Goal: Task Accomplishment & Management: Manage account settings

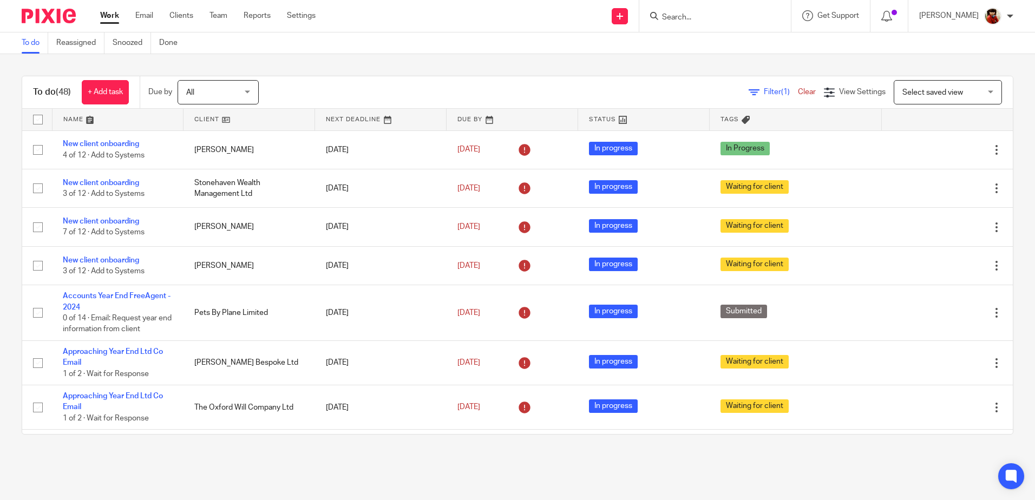
scroll to position [1054, 0]
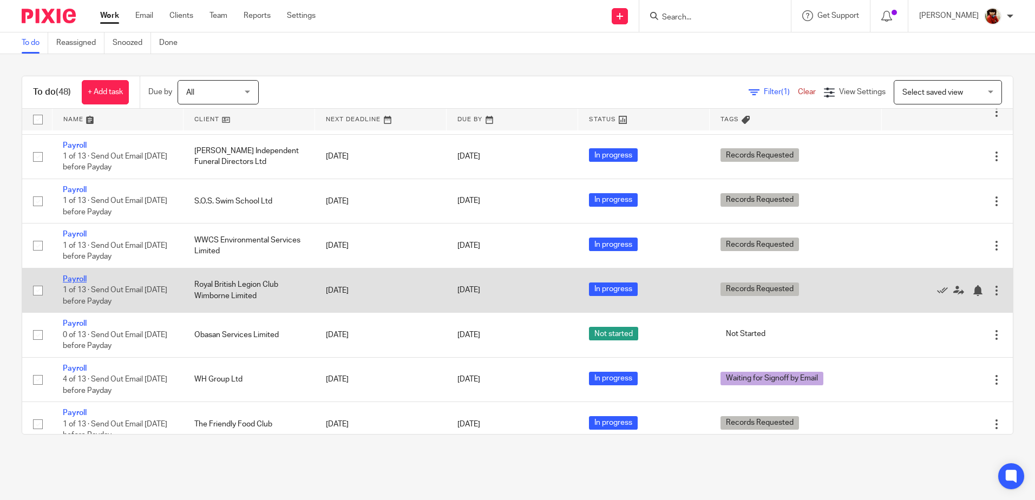
click at [74, 280] on link "Payroll" at bounding box center [75, 280] width 24 height 8
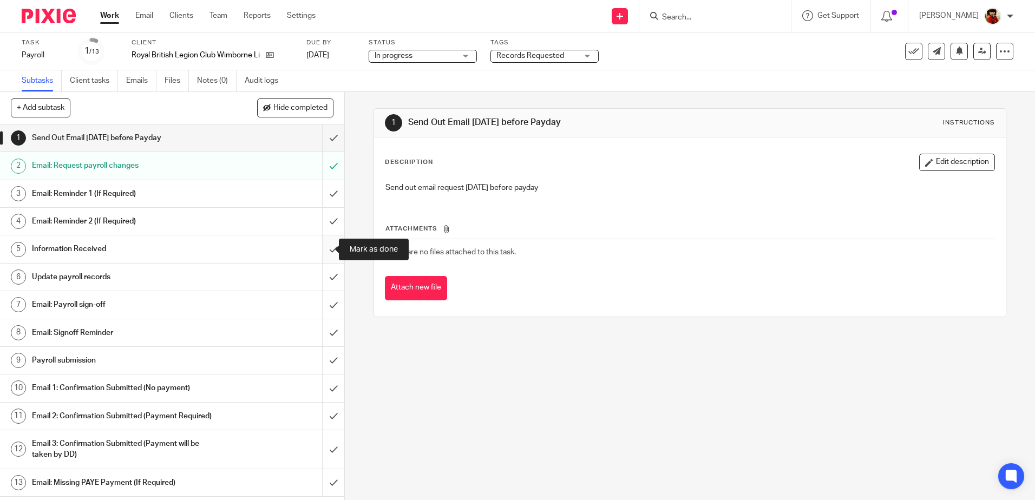
click at [322, 249] on input "submit" at bounding box center [172, 248] width 344 height 27
click at [99, 276] on h1 "Update payroll records" at bounding box center [125, 277] width 186 height 16
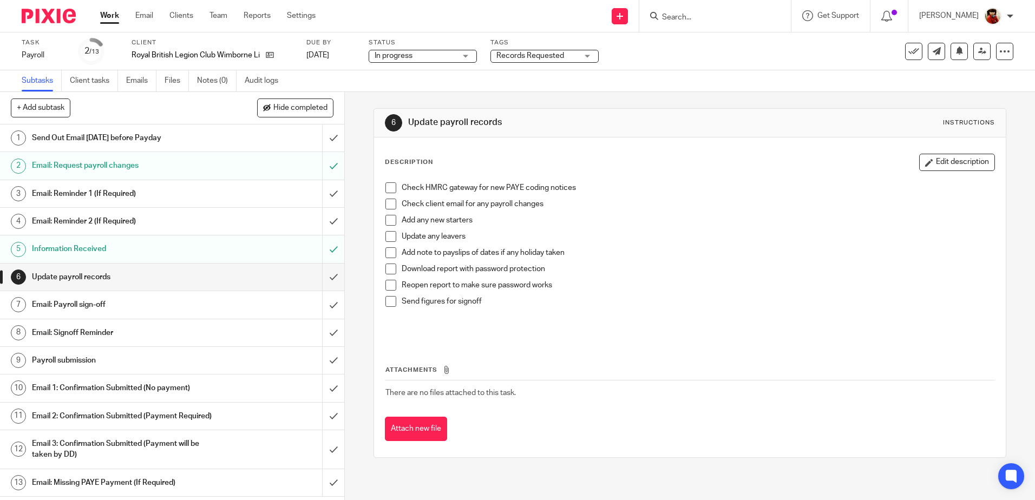
click at [390, 188] on span at bounding box center [390, 187] width 11 height 11
click at [392, 203] on span at bounding box center [390, 204] width 11 height 11
click at [387, 222] on span at bounding box center [390, 220] width 11 height 11
click at [113, 15] on link "Work" at bounding box center [109, 15] width 19 height 11
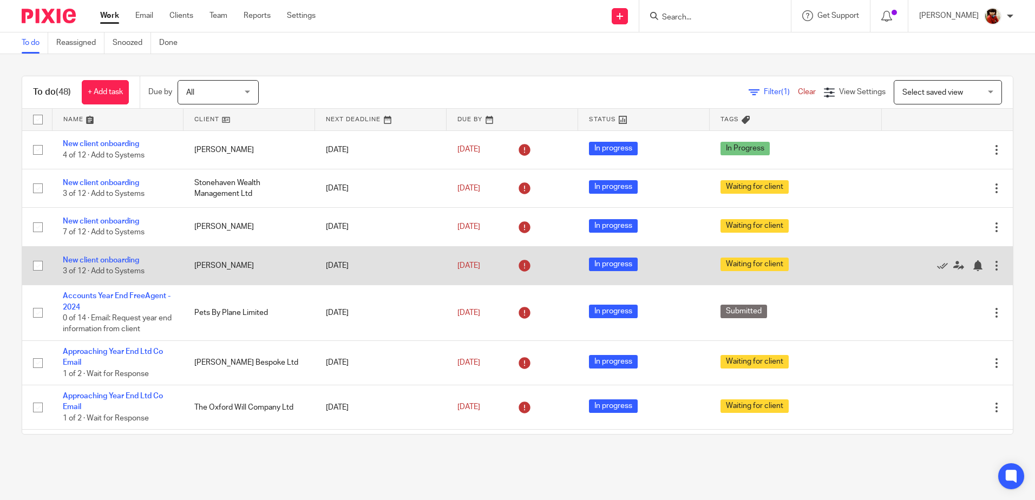
scroll to position [379, 0]
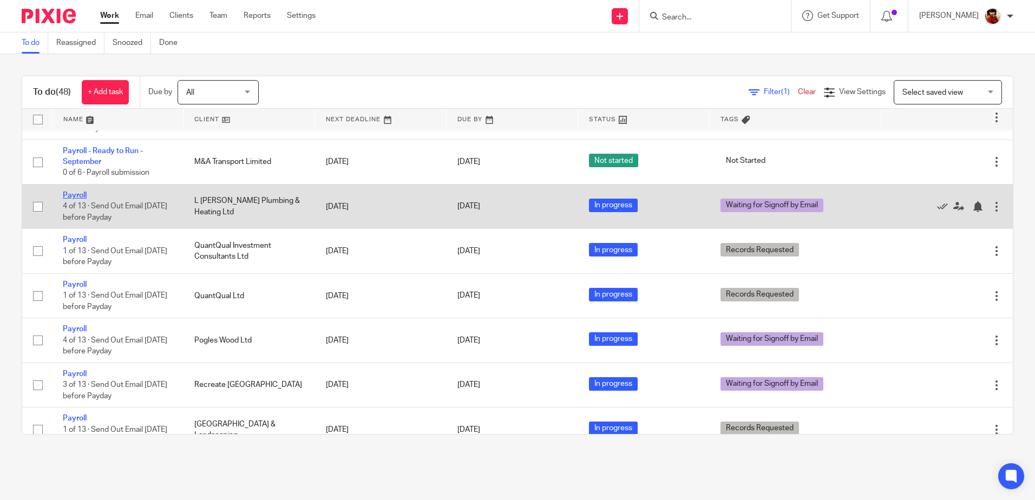
click at [78, 196] on link "Payroll" at bounding box center [75, 196] width 24 height 8
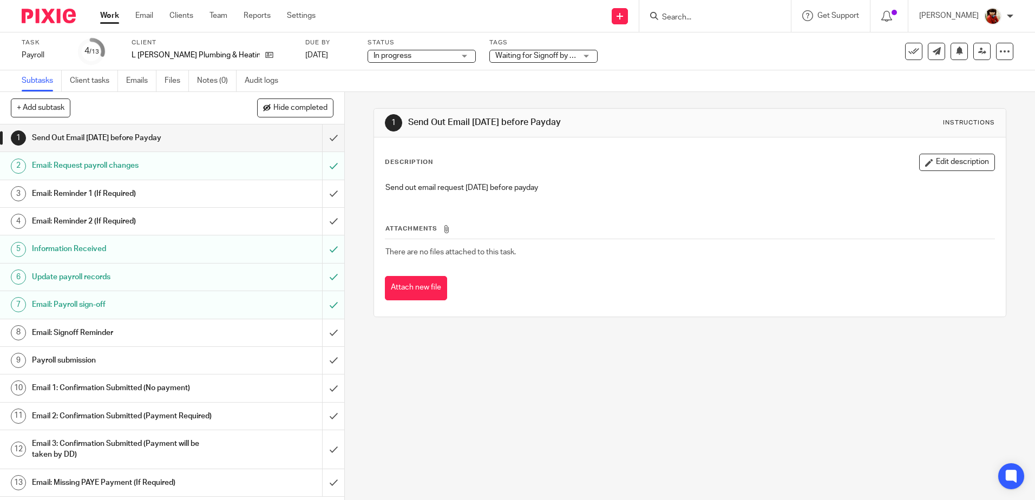
click at [554, 54] on div "Waiting for Signoff by Email" at bounding box center [543, 56] width 108 height 13
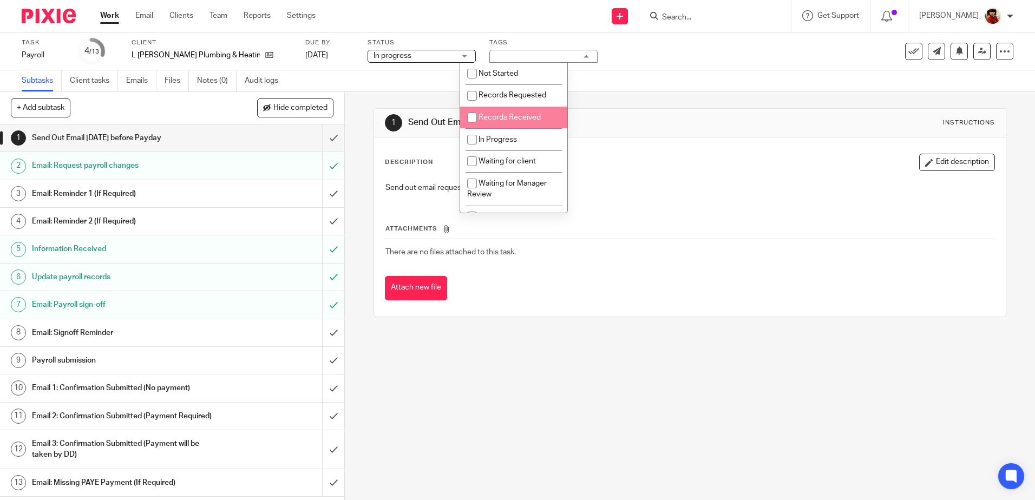
click at [563, 96] on ul "Not Started Records Requested Records Received In Progress Waiting for client W…" at bounding box center [513, 138] width 107 height 150
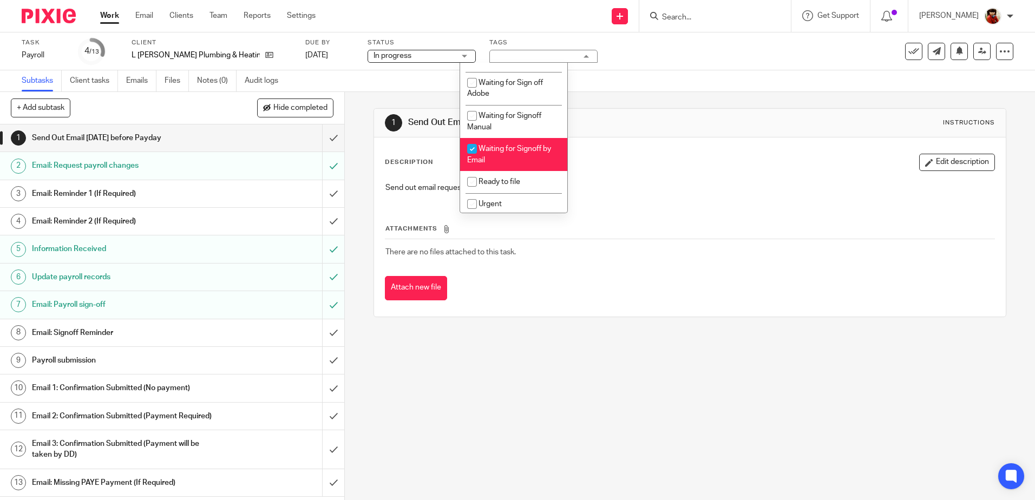
scroll to position [159, 0]
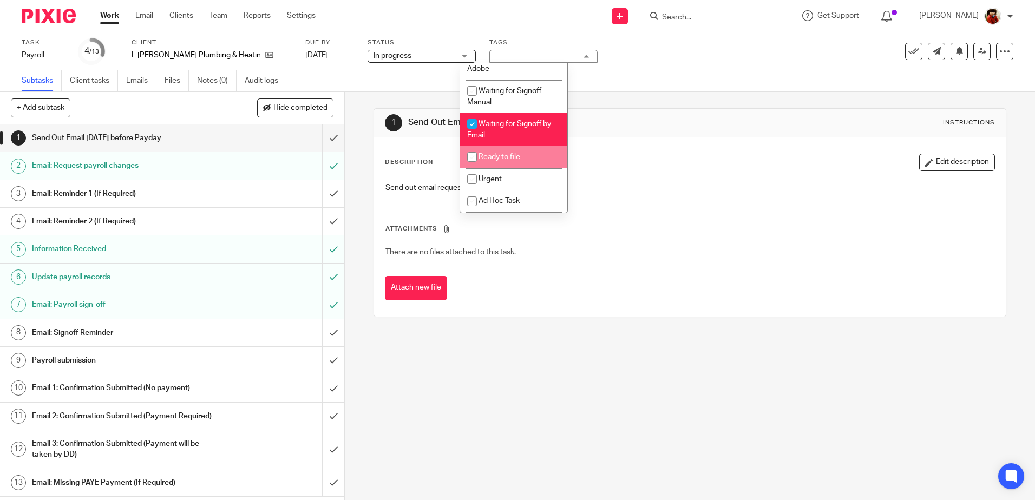
click at [472, 157] on input "checkbox" at bounding box center [472, 157] width 21 height 21
checkbox input "true"
click at [473, 128] on input "checkbox" at bounding box center [472, 124] width 21 height 21
checkbox input "false"
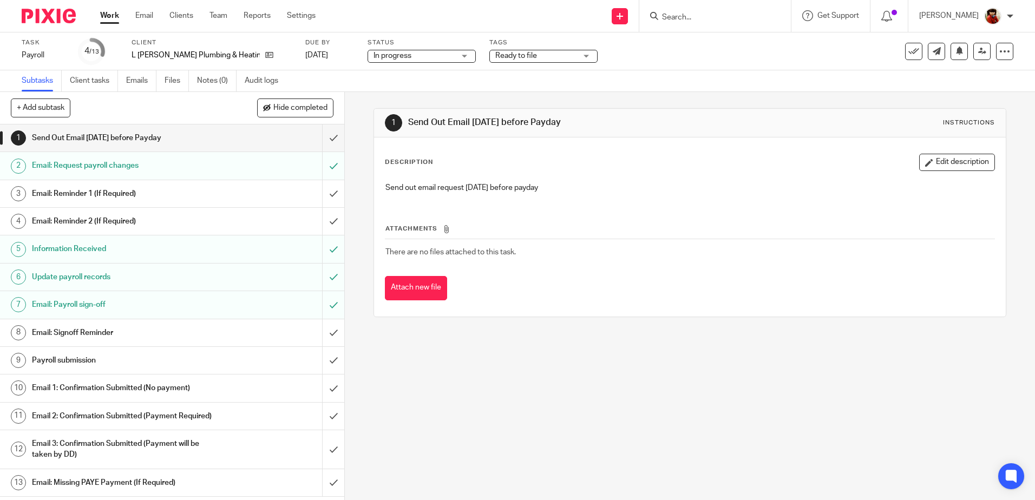
click at [635, 71] on div "Subtasks Client tasks Emails Files Notes (0) Audit logs" at bounding box center [517, 81] width 1035 height 22
click at [112, 16] on link "Work" at bounding box center [109, 15] width 19 height 11
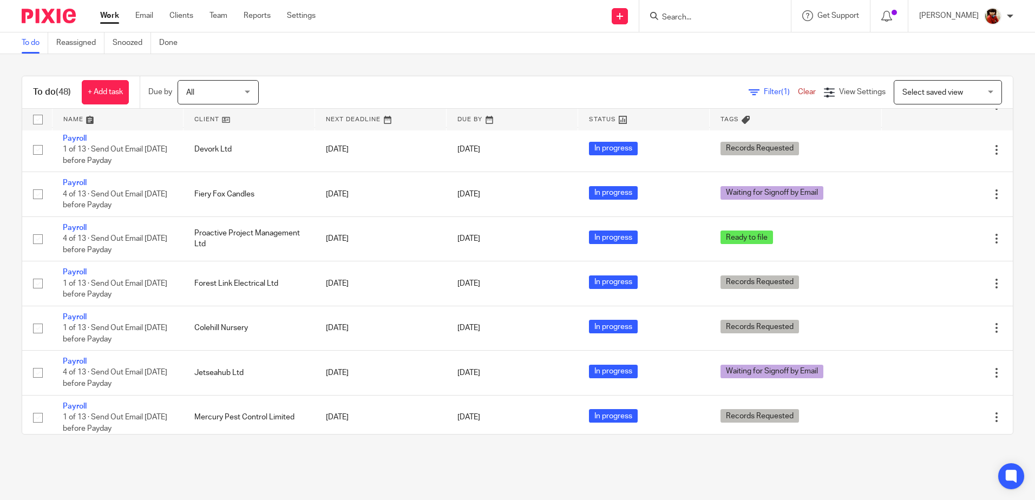
scroll to position [758, 0]
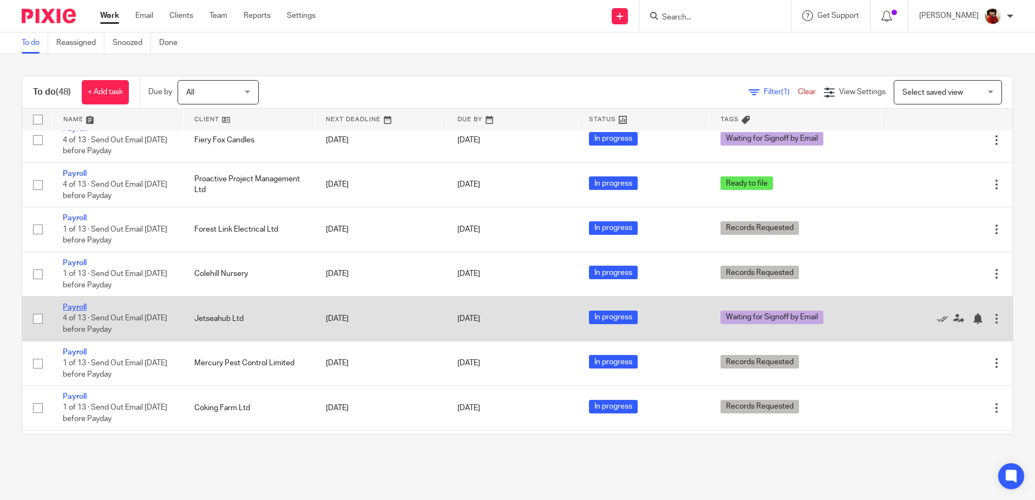
click at [80, 309] on link "Payroll" at bounding box center [75, 308] width 24 height 8
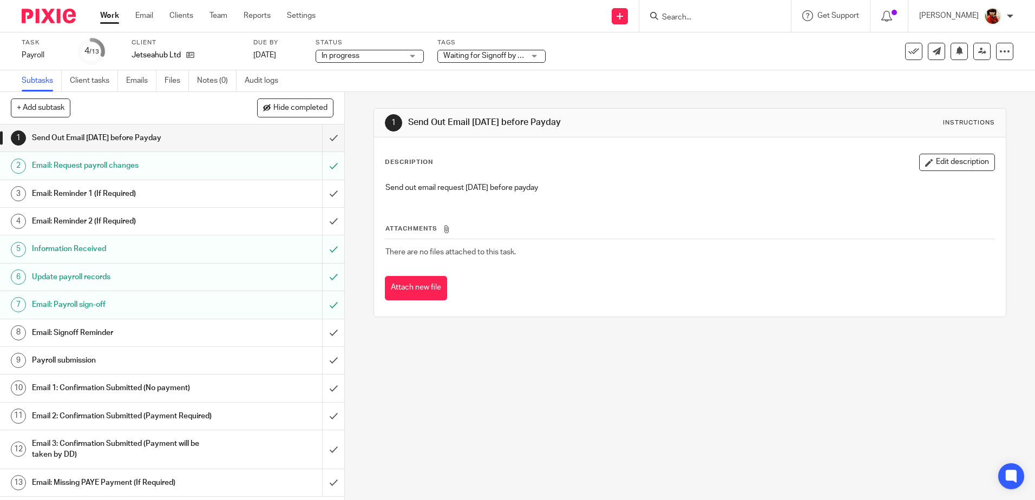
click at [486, 55] on span "Waiting for Signoff by Email" at bounding box center [489, 56] width 92 height 8
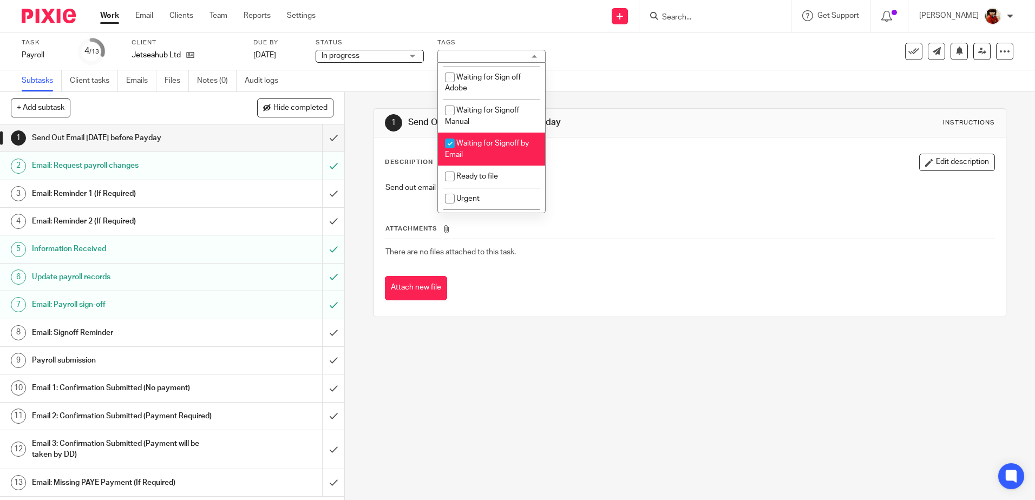
scroll to position [172, 0]
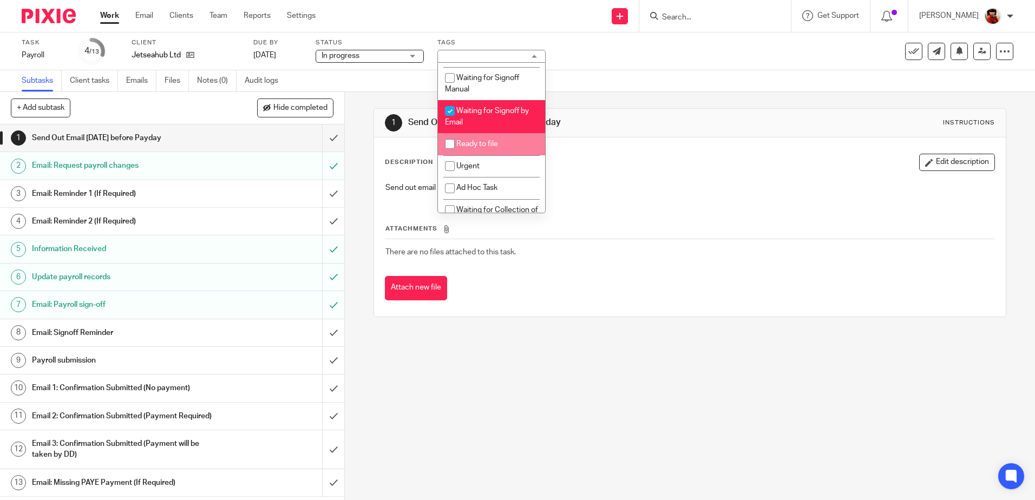
click at [447, 143] on input "checkbox" at bounding box center [450, 144] width 21 height 21
checkbox input "true"
click at [450, 111] on input "checkbox" at bounding box center [450, 111] width 21 height 21
checkbox input "false"
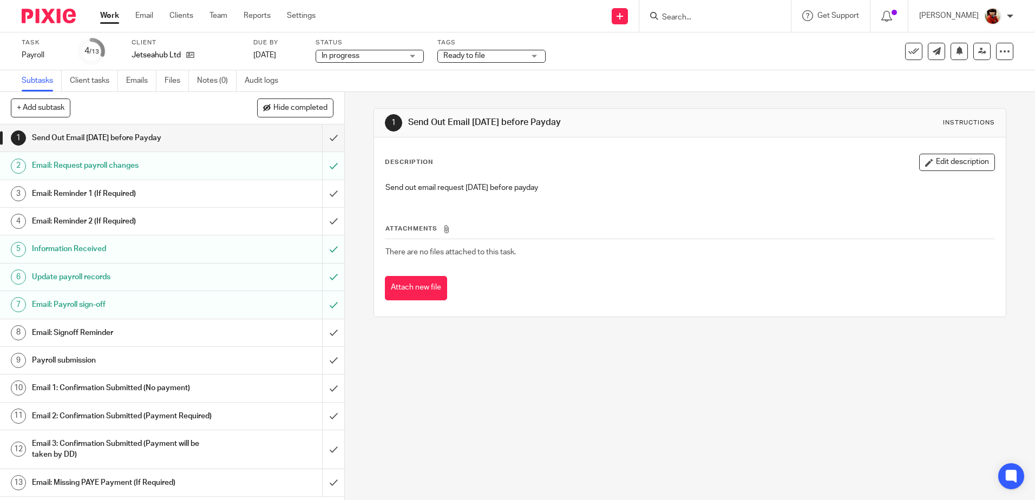
click at [599, 61] on div "Task Payroll Save Payroll 4 /13 Client Jetseahub Ltd Due by [DATE] Status In pr…" at bounding box center [435, 51] width 827 height 26
click at [109, 16] on link "Work" at bounding box center [109, 15] width 19 height 11
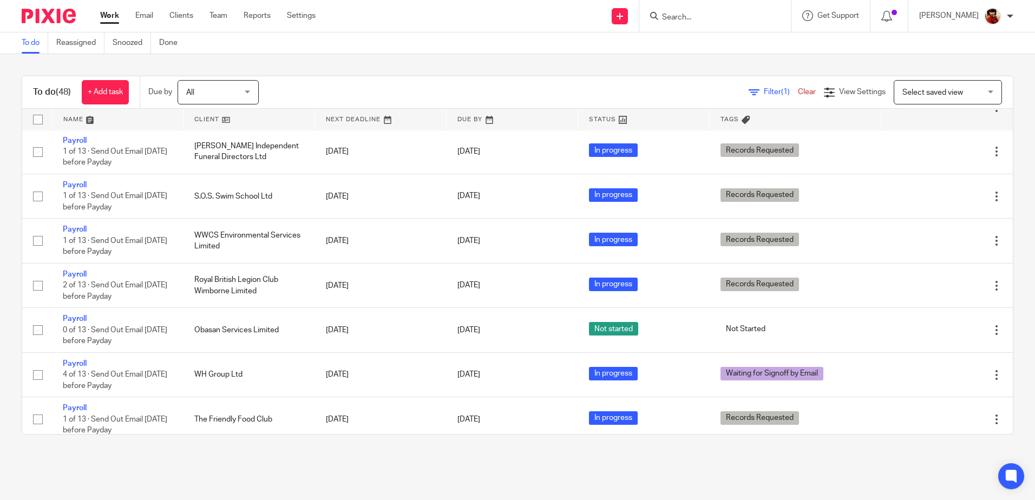
scroll to position [1095, 0]
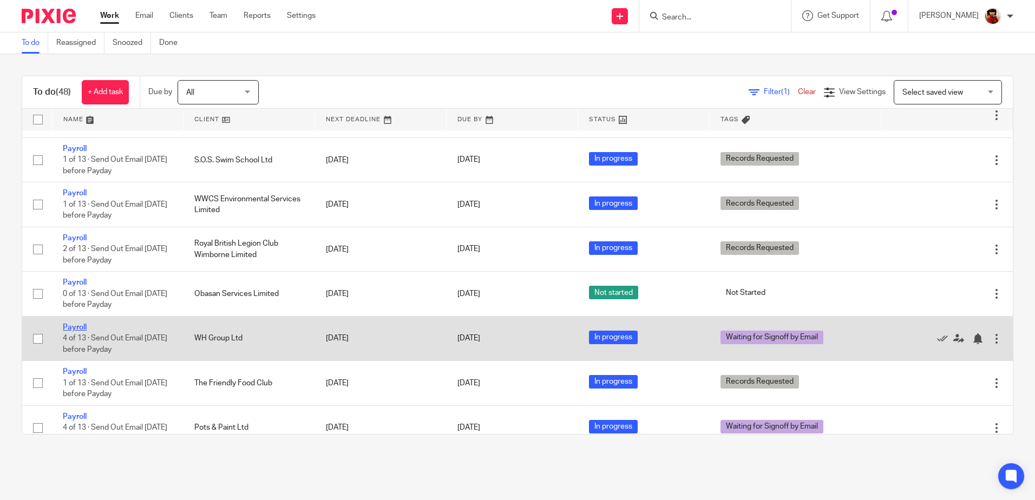
click at [73, 325] on link "Payroll" at bounding box center [75, 328] width 24 height 8
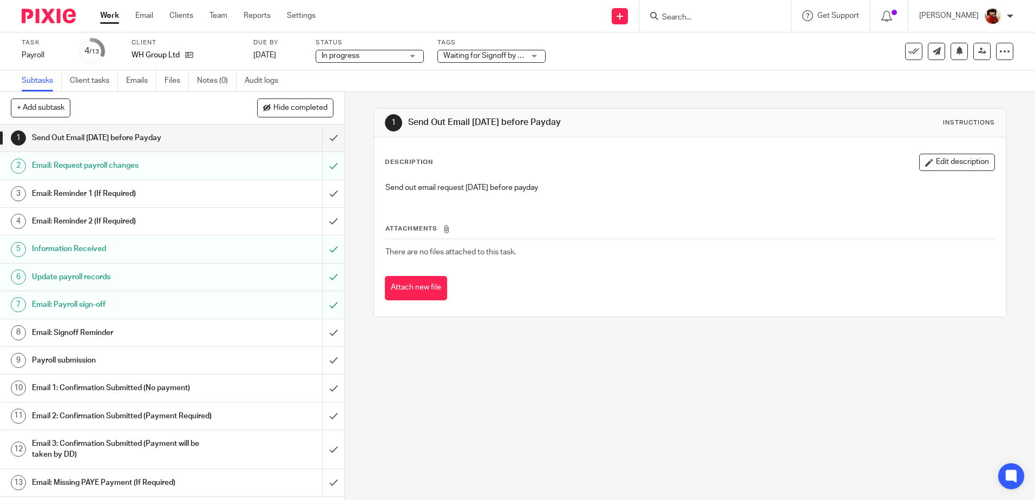
click at [529, 55] on div "Waiting for Signoff by Email" at bounding box center [491, 56] width 108 height 13
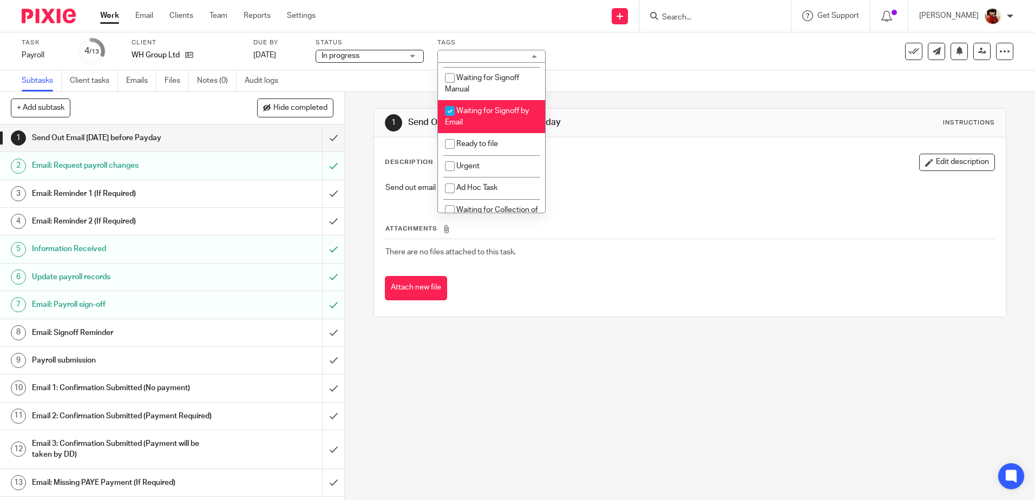
scroll to position [174, 0]
click at [451, 142] on input "checkbox" at bounding box center [450, 142] width 21 height 21
checkbox input "true"
click at [449, 107] on input "checkbox" at bounding box center [450, 109] width 21 height 21
checkbox input "false"
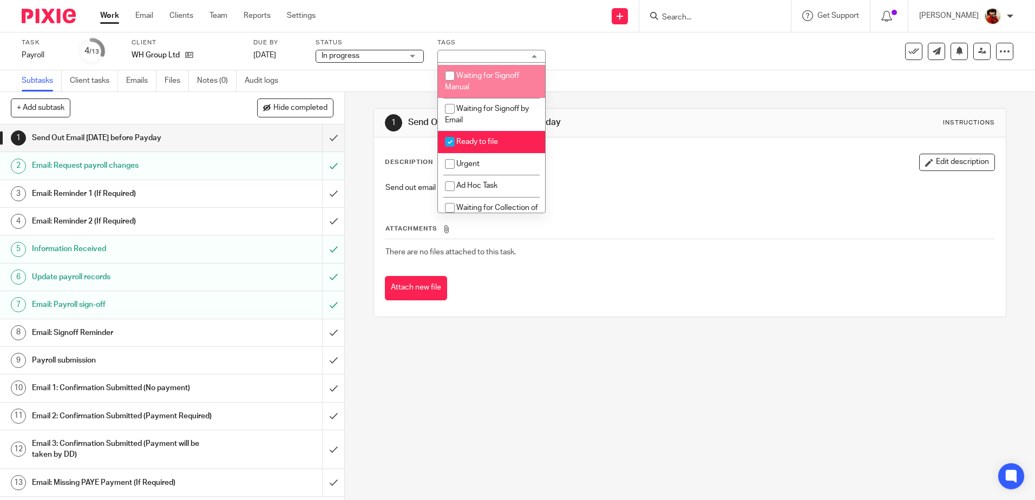
click at [589, 65] on div "Task Payroll Save Payroll 4 /13 Client WH Group Ltd Due by 29 Sep 2025 Status I…" at bounding box center [517, 51] width 1035 height 38
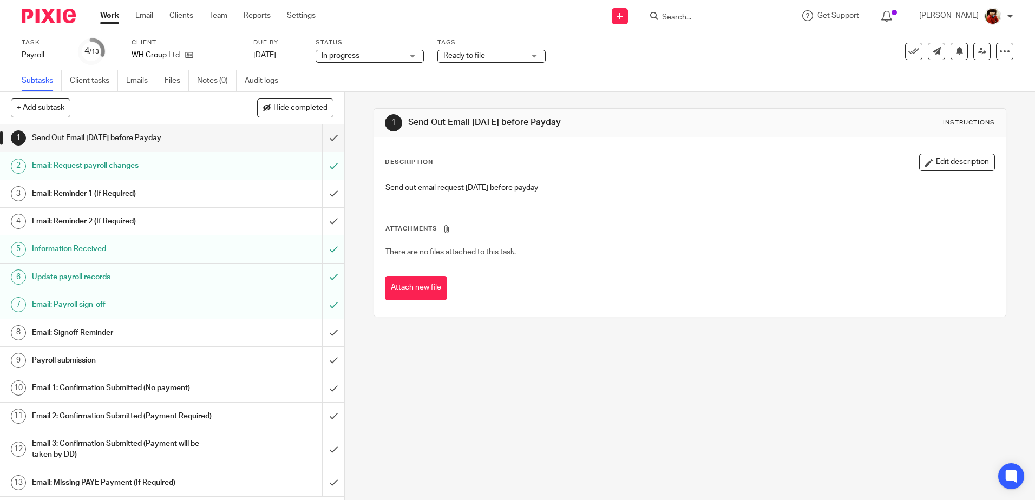
click at [108, 15] on link "Work" at bounding box center [109, 15] width 19 height 11
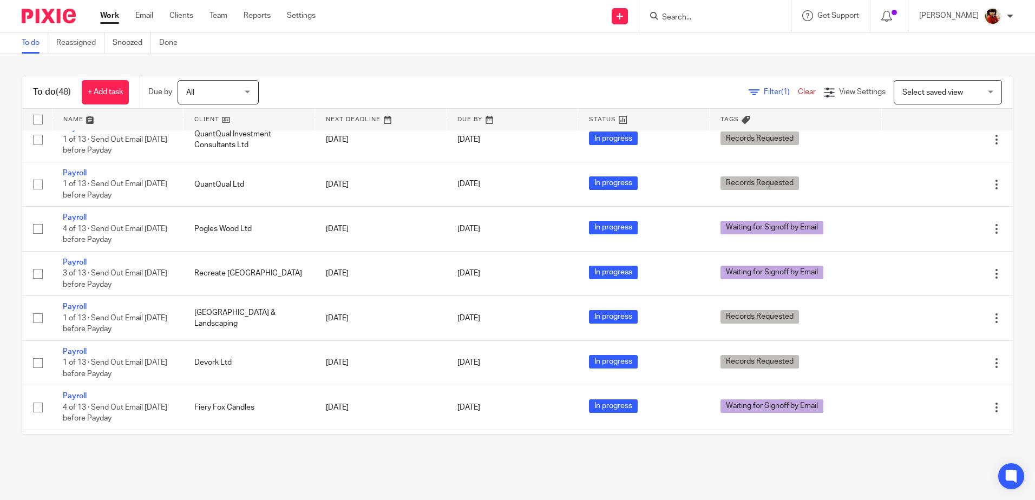
scroll to position [478, 0]
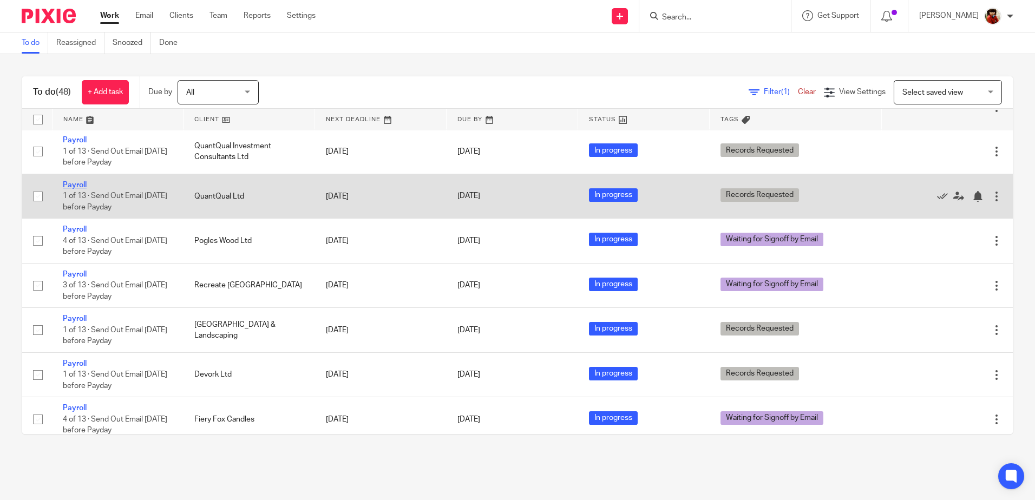
click at [78, 185] on link "Payroll" at bounding box center [75, 185] width 24 height 8
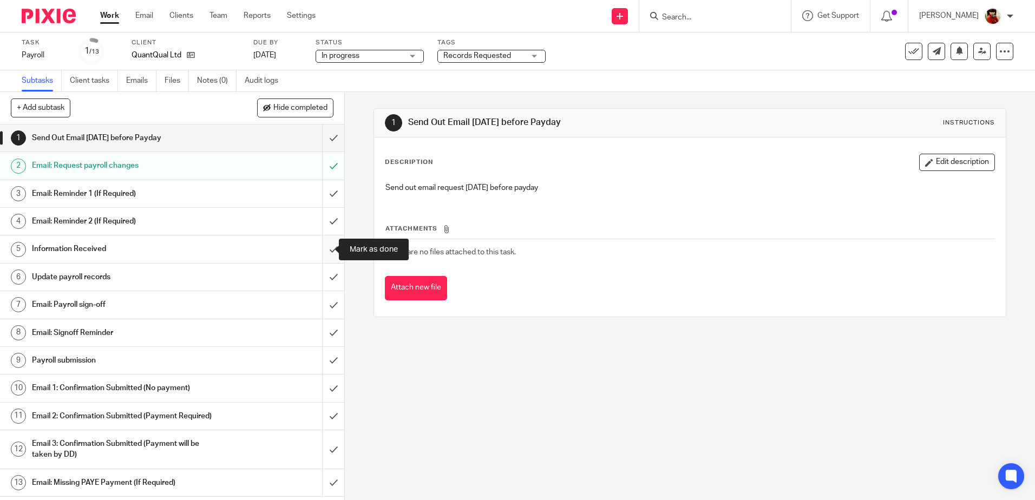
click at [324, 250] on input "submit" at bounding box center [172, 248] width 344 height 27
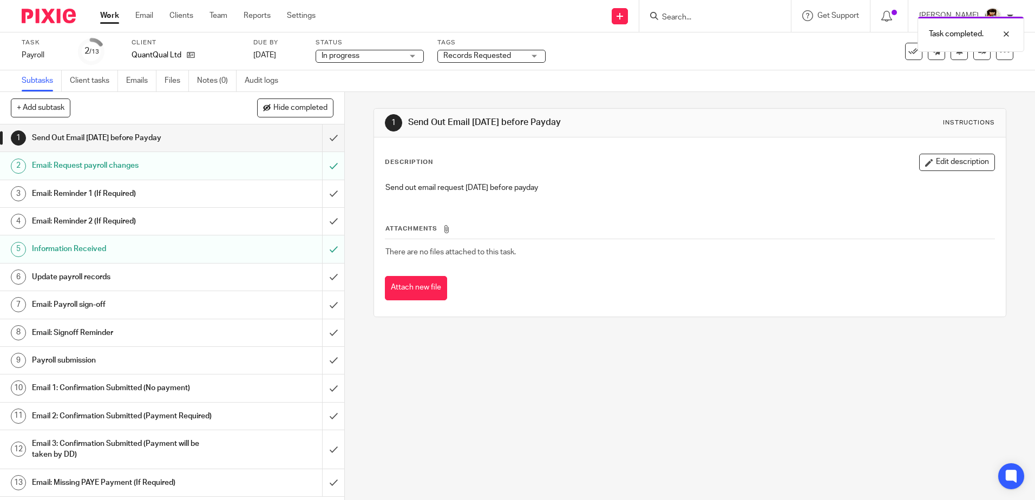
click at [65, 274] on h1 "Update payroll records" at bounding box center [125, 277] width 186 height 16
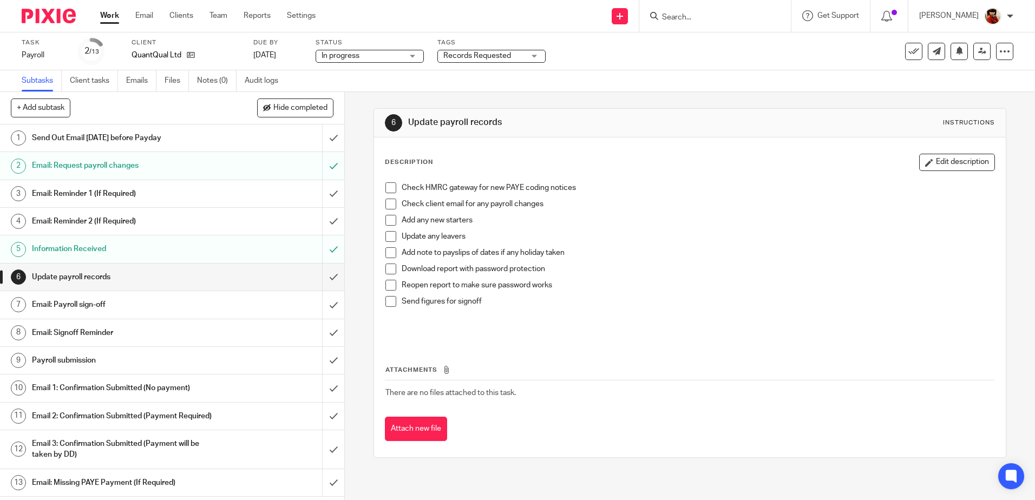
click at [389, 189] on span at bounding box center [390, 187] width 11 height 11
click at [387, 202] on span at bounding box center [390, 204] width 11 height 11
click at [391, 271] on span at bounding box center [390, 269] width 11 height 11
click at [389, 286] on span at bounding box center [390, 285] width 11 height 11
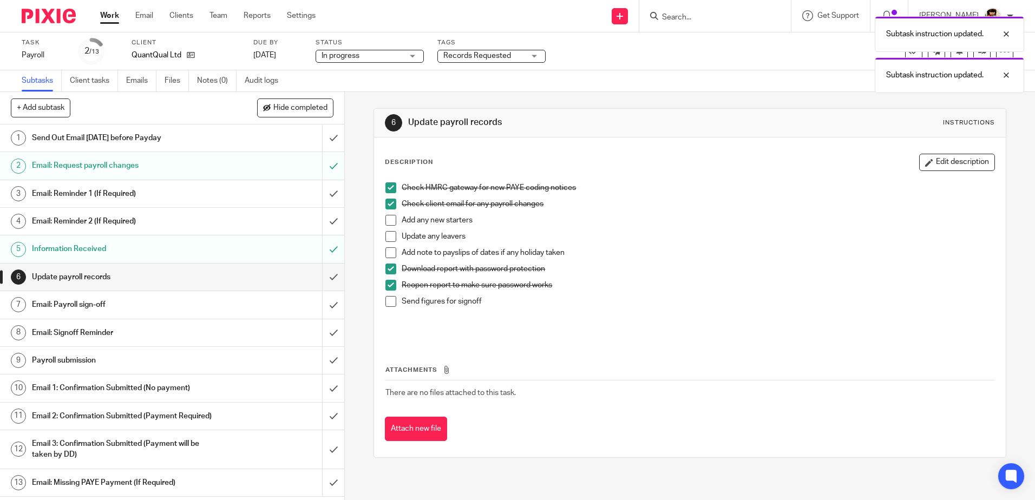
click at [388, 299] on span at bounding box center [390, 301] width 11 height 11
click at [87, 305] on h1 "Email: Payroll sign-off" at bounding box center [125, 305] width 186 height 16
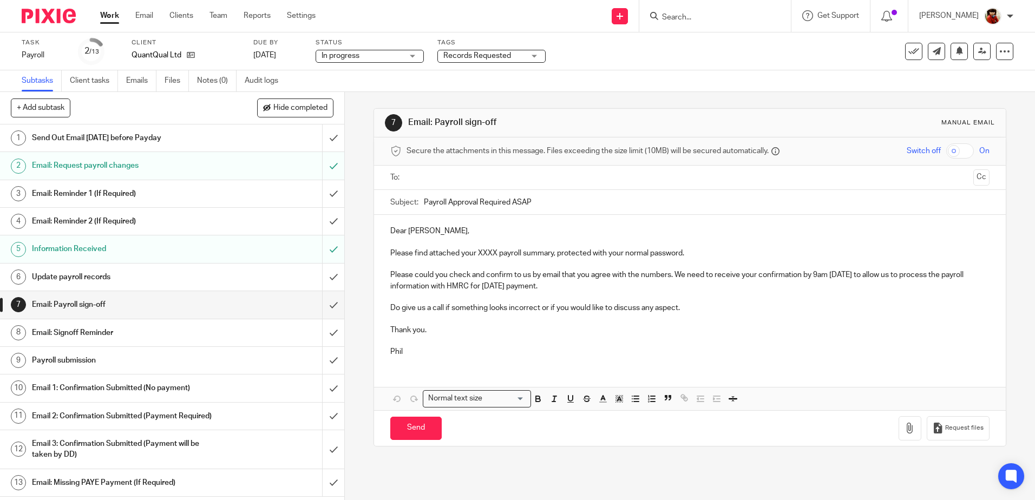
click at [495, 255] on p "Please find attached your XXXX payroll summary, protected with your normal pass…" at bounding box center [689, 253] width 599 height 11
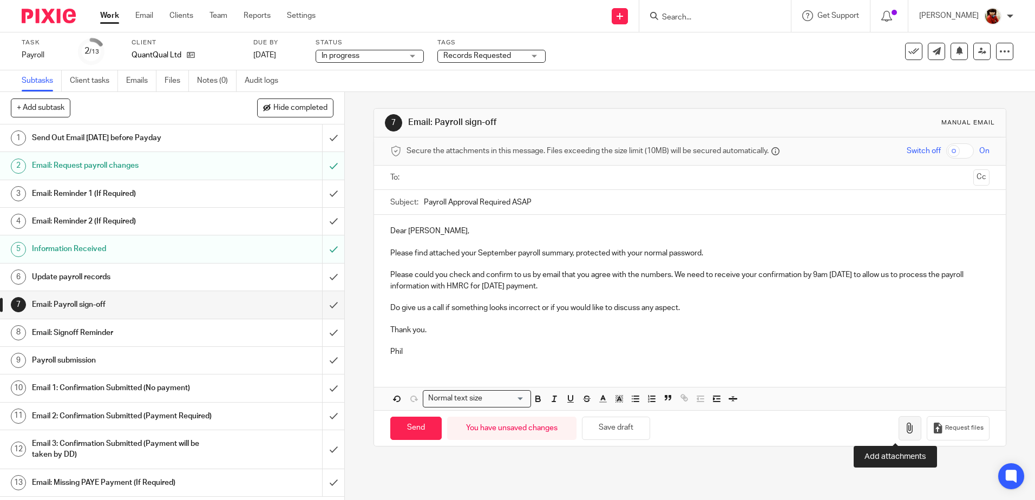
click at [904, 428] on icon "button" at bounding box center [909, 428] width 11 height 11
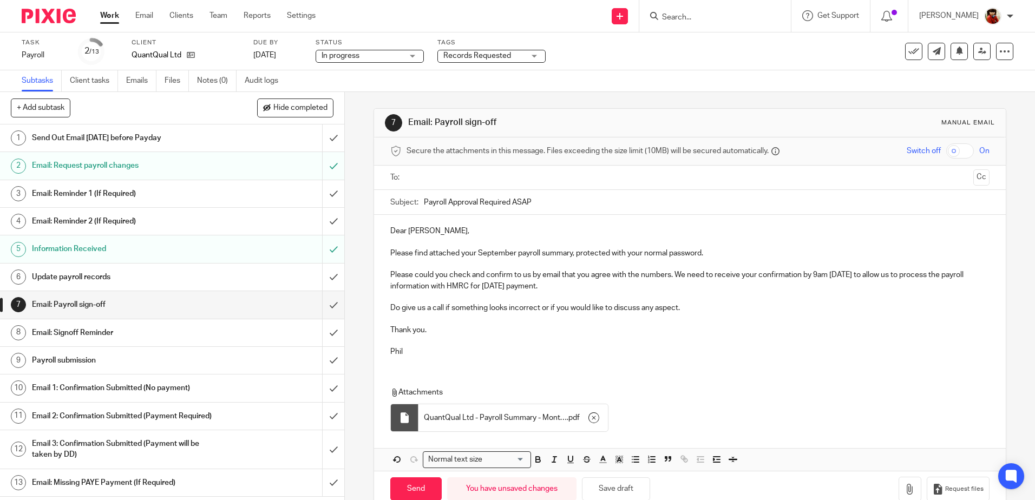
click at [417, 175] on input "text" at bounding box center [689, 178] width 558 height 12
click at [419, 487] on input "Send" at bounding box center [415, 491] width 51 height 23
type input "Sent"
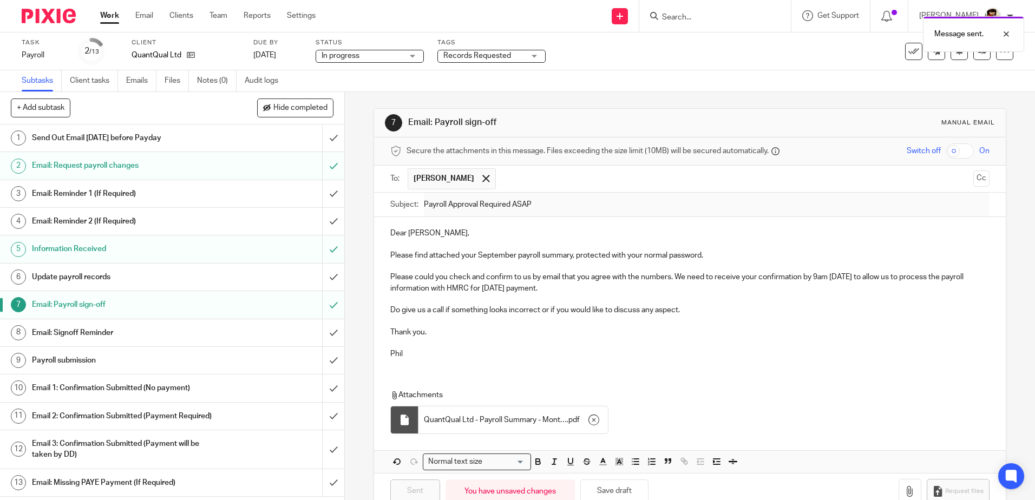
click at [92, 278] on h1 "Update payroll records" at bounding box center [125, 277] width 186 height 16
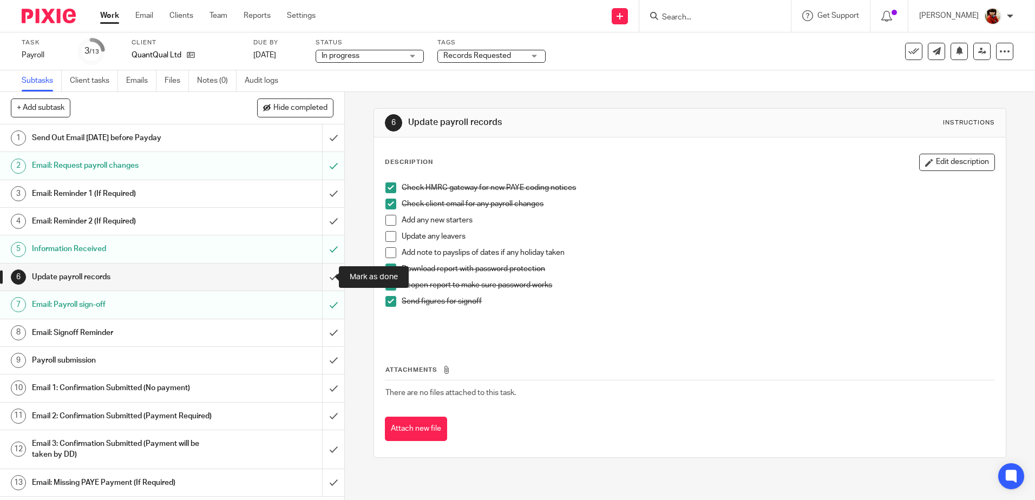
click at [322, 277] on input "submit" at bounding box center [172, 277] width 344 height 27
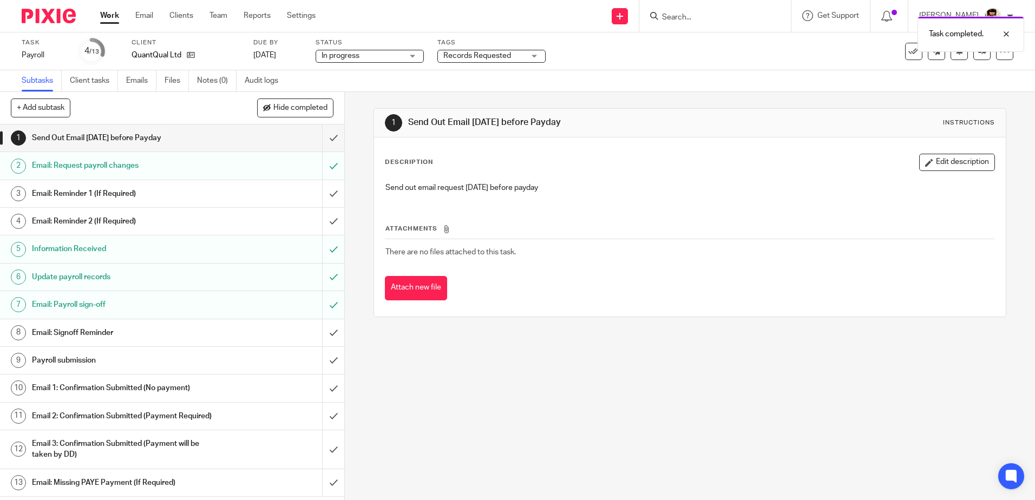
click at [535, 54] on div "Records Requested" at bounding box center [491, 56] width 108 height 13
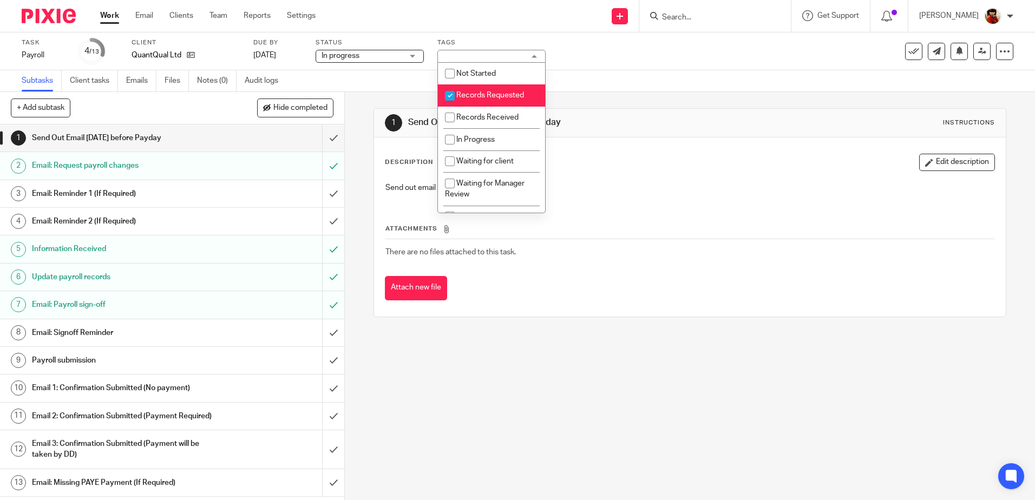
click at [449, 95] on input "checkbox" at bounding box center [450, 96] width 21 height 21
checkbox input "false"
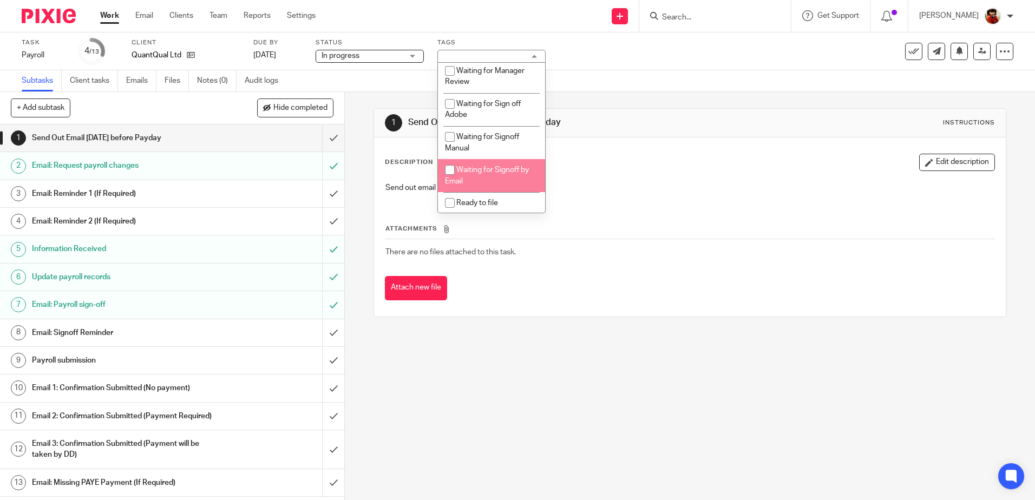
click at [449, 171] on input "checkbox" at bounding box center [450, 170] width 21 height 21
checkbox input "true"
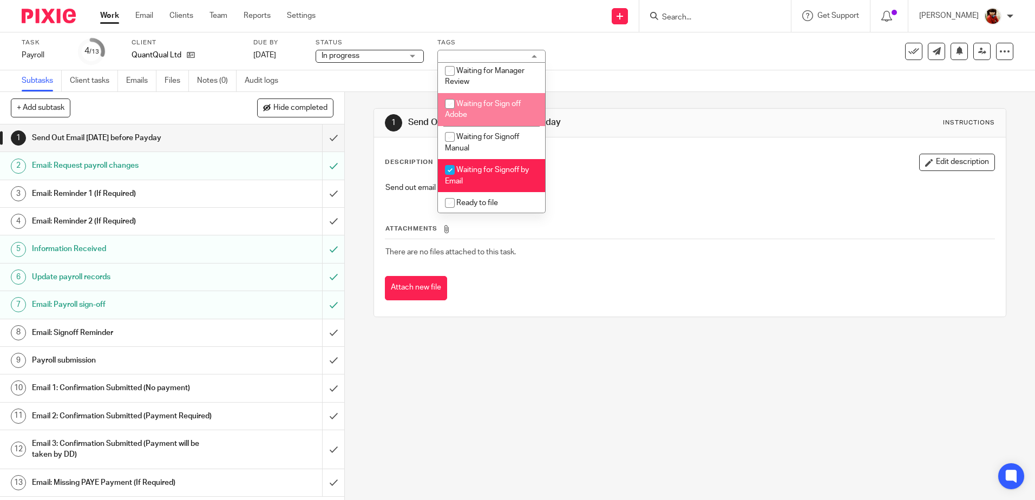
click at [580, 69] on div "Task Payroll Save Payroll 4 /13 Client QuantQual Ltd Due by [DATE] Status In pr…" at bounding box center [517, 51] width 1035 height 38
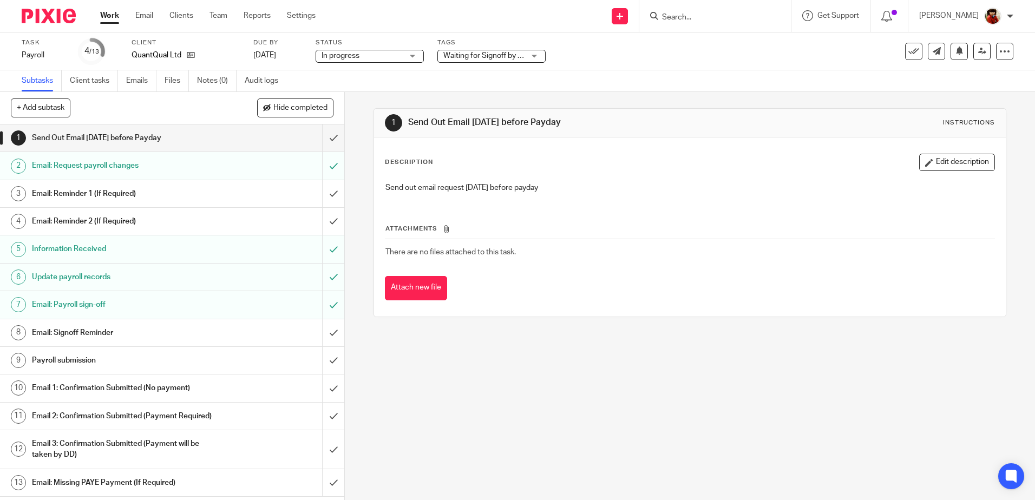
click at [106, 11] on link "Work" at bounding box center [109, 15] width 19 height 11
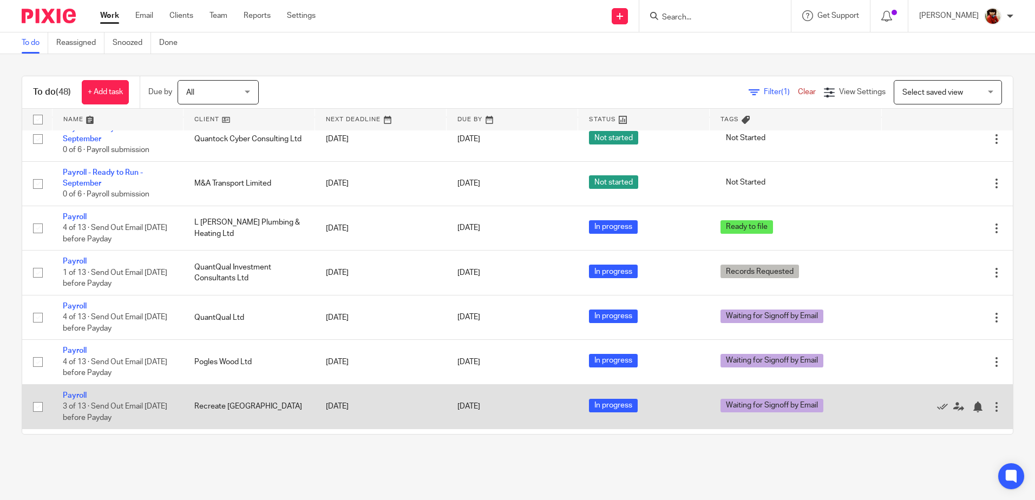
scroll to position [411, 0]
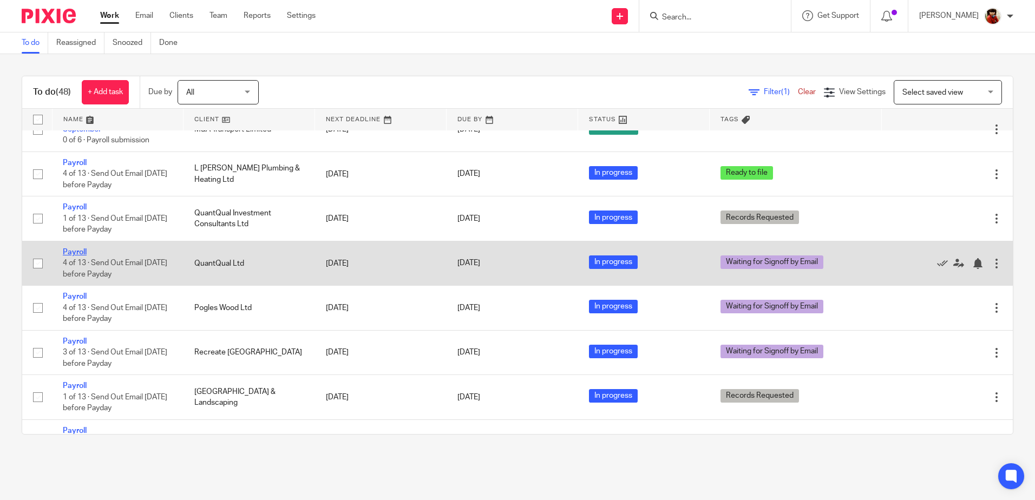
click at [81, 250] on link "Payroll" at bounding box center [75, 252] width 24 height 8
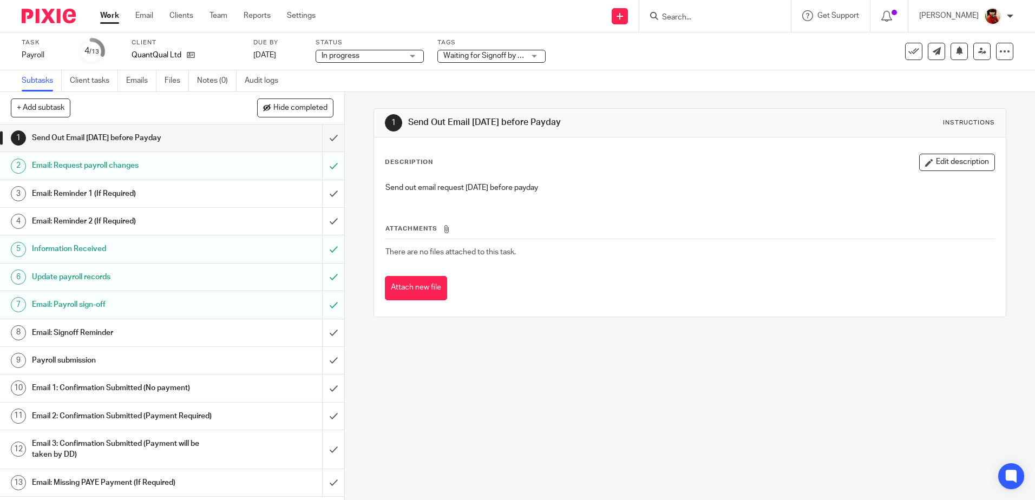
click at [530, 56] on div "Waiting for Signoff by Email" at bounding box center [491, 56] width 108 height 13
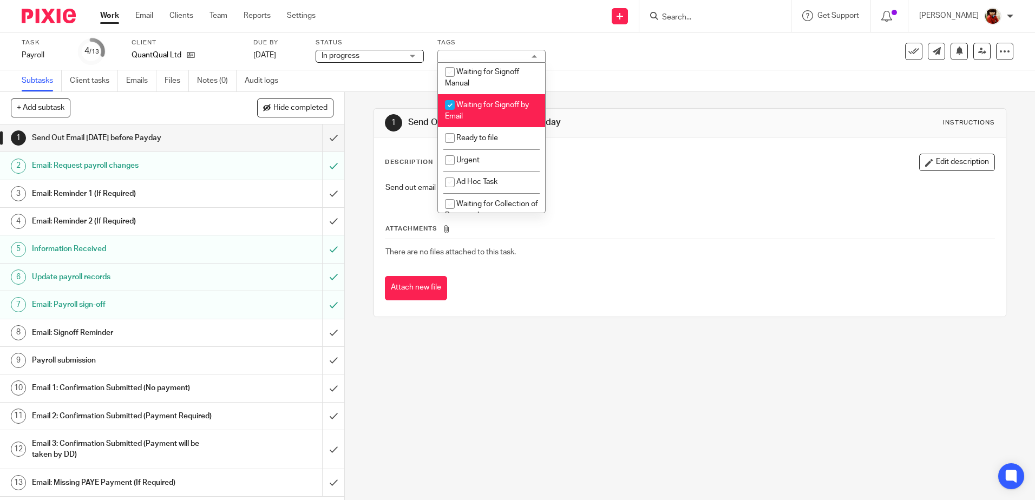
scroll to position [181, 0]
click at [443, 134] on input "checkbox" at bounding box center [450, 134] width 21 height 21
checkbox input "true"
click at [448, 99] on input "checkbox" at bounding box center [450, 101] width 21 height 21
checkbox input "false"
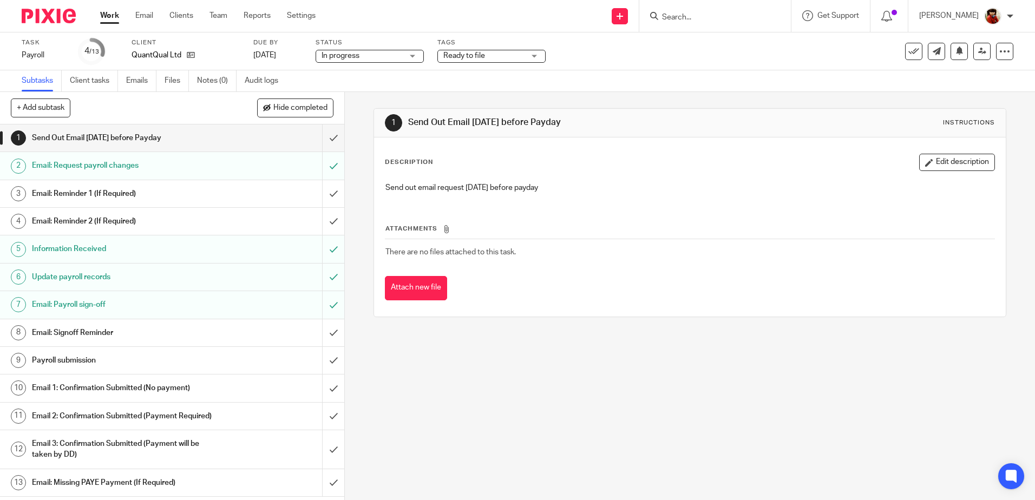
click at [626, 66] on div "Task Payroll Save Payroll 4 /13 Client QuantQual Ltd Due by [DATE] Status In pr…" at bounding box center [517, 51] width 1035 height 38
click at [109, 16] on link "Work" at bounding box center [109, 15] width 19 height 11
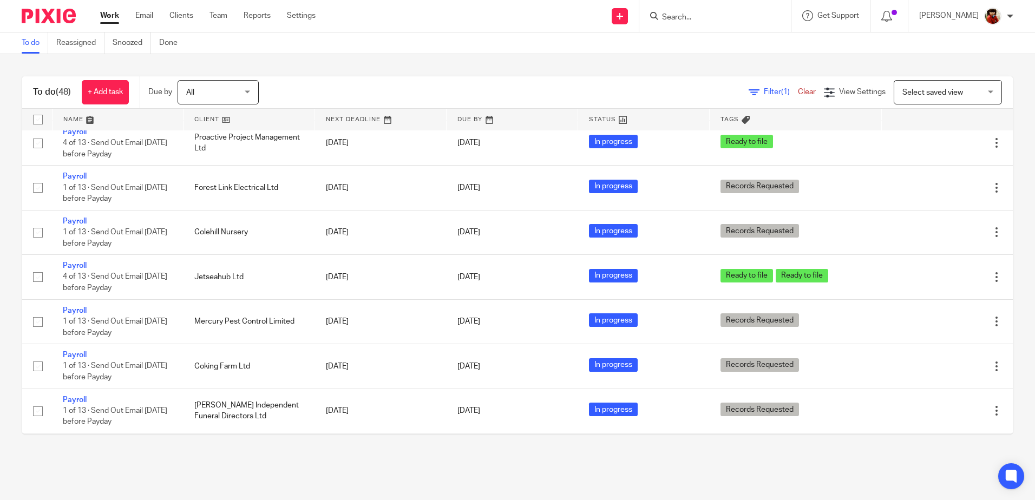
scroll to position [804, 0]
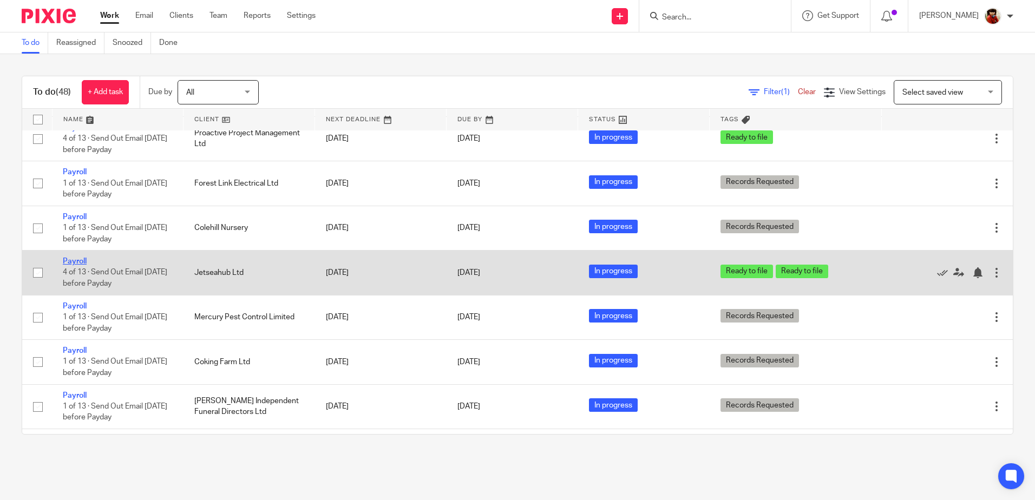
click at [73, 263] on link "Payroll" at bounding box center [75, 262] width 24 height 8
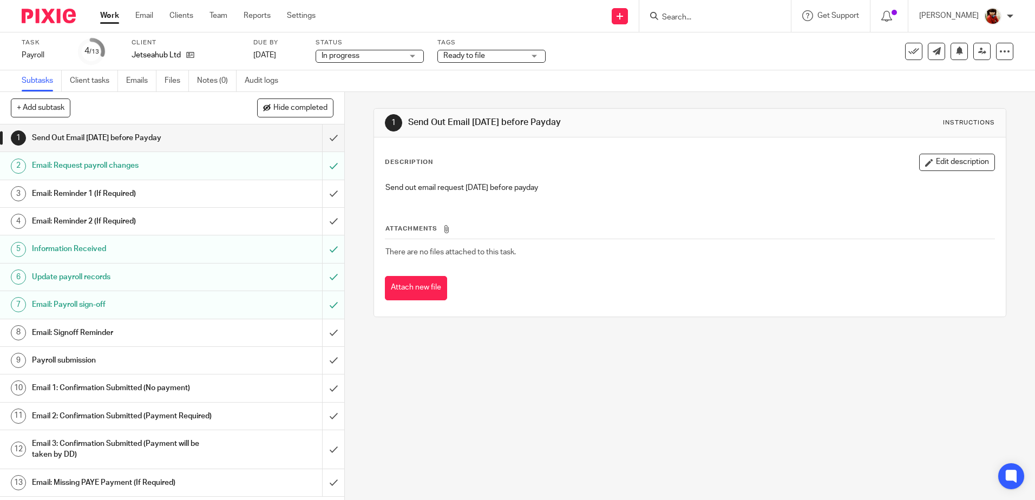
click at [534, 56] on div "Ready to file" at bounding box center [491, 56] width 108 height 13
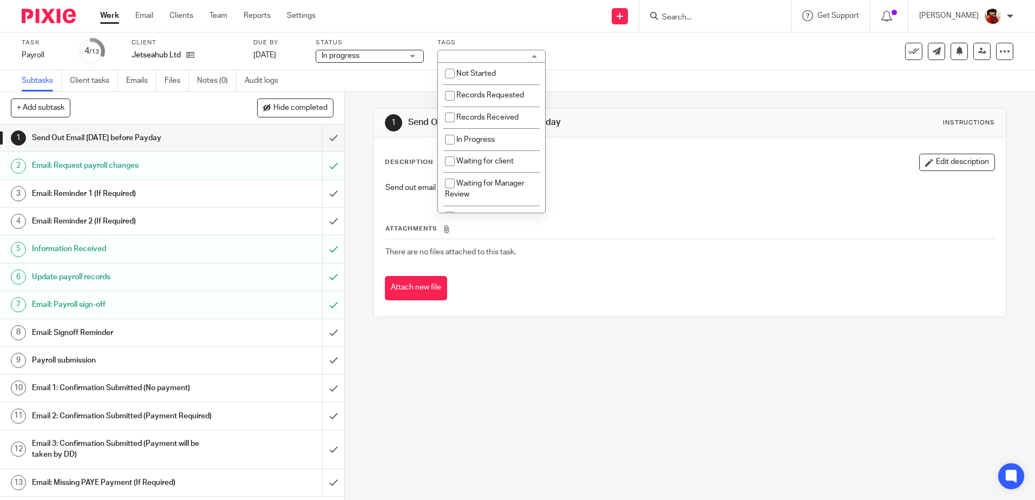
click at [646, 54] on div "Task Payroll Save Payroll 4 /13 Client Jetseahub Ltd Due by 29 Sep 2025 Status …" at bounding box center [435, 51] width 827 height 26
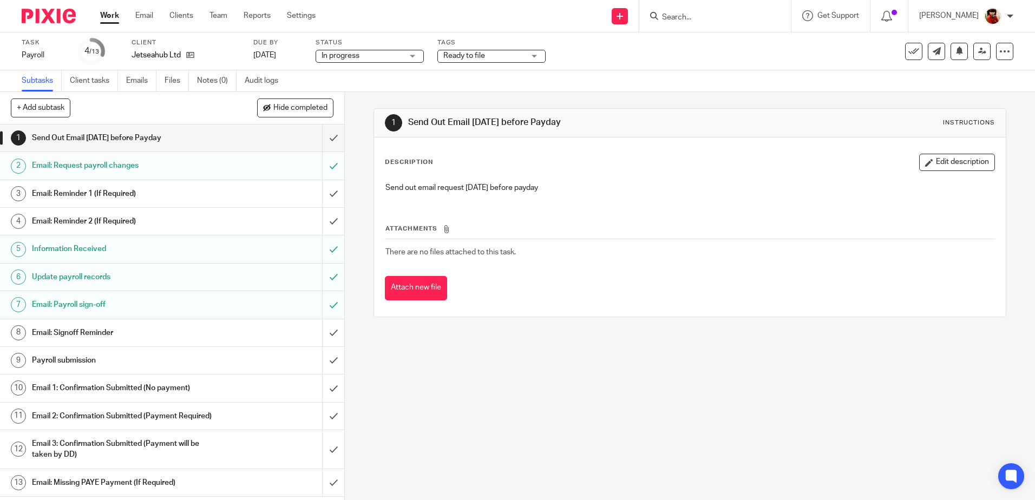
click at [114, 19] on link "Work" at bounding box center [109, 15] width 19 height 11
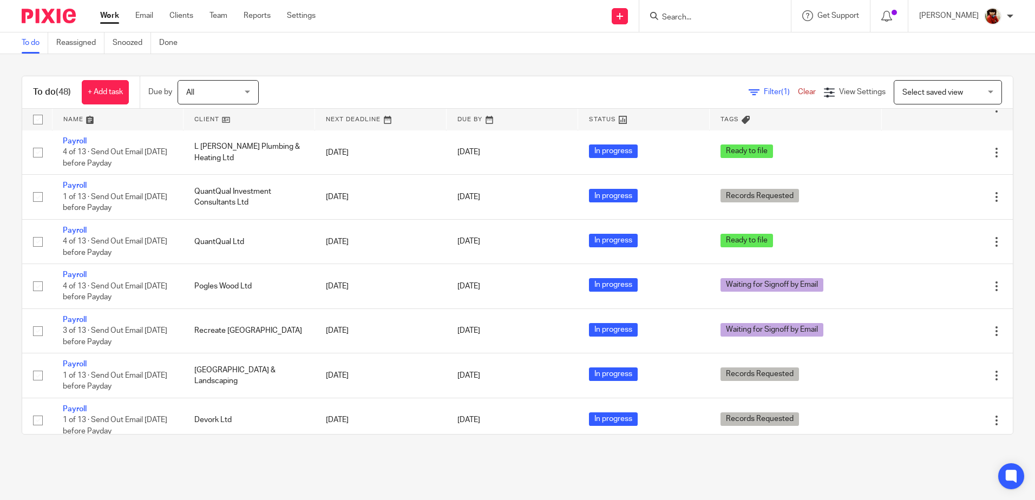
scroll to position [455, 0]
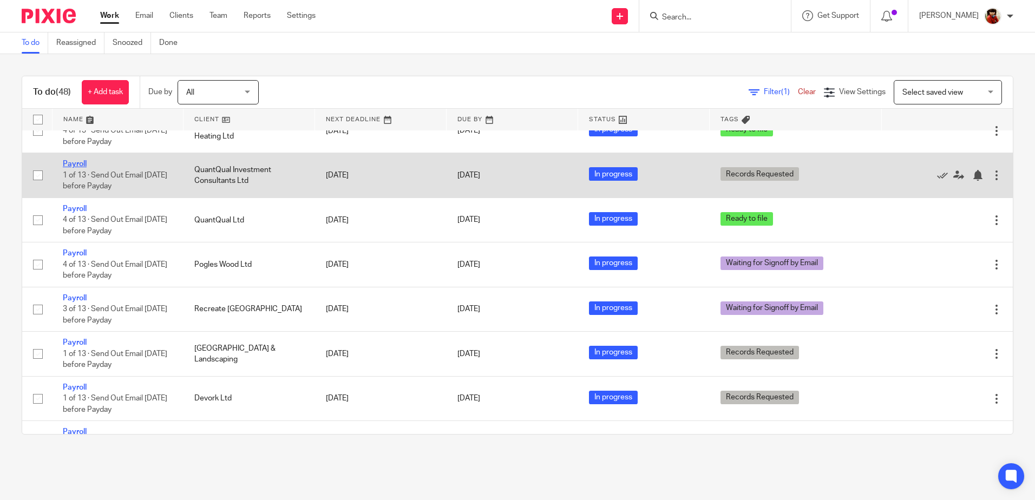
click at [69, 163] on link "Payroll" at bounding box center [75, 164] width 24 height 8
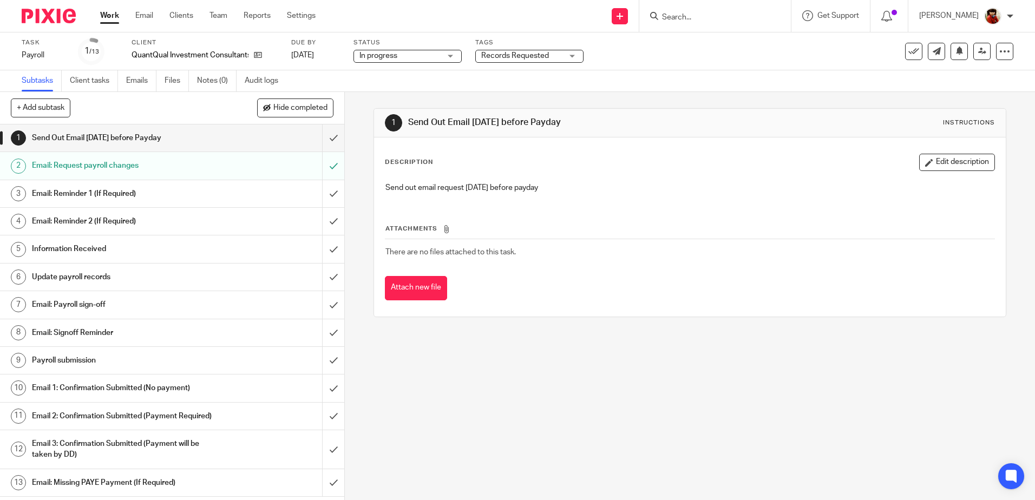
click at [71, 276] on h1 "Update payroll records" at bounding box center [125, 277] width 186 height 16
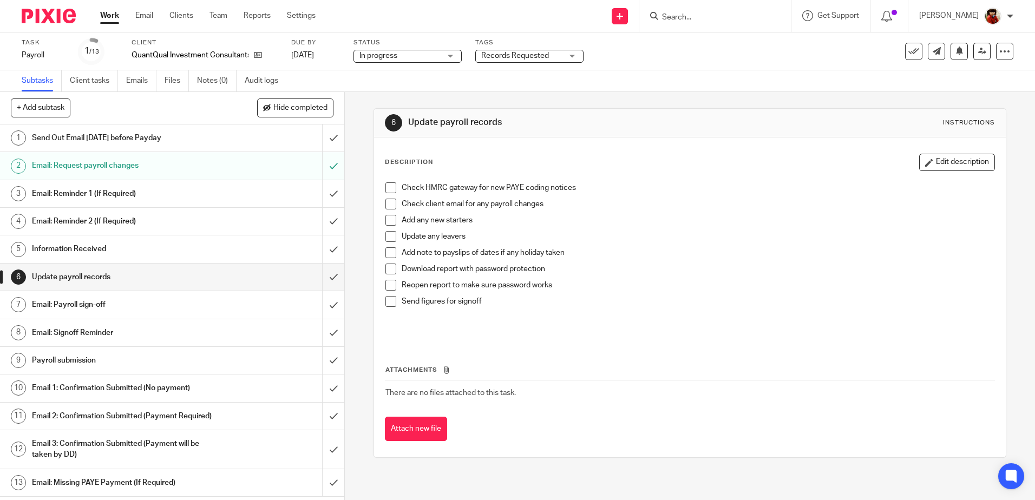
click at [391, 189] on span at bounding box center [390, 187] width 11 height 11
click at [386, 270] on span at bounding box center [390, 269] width 11 height 11
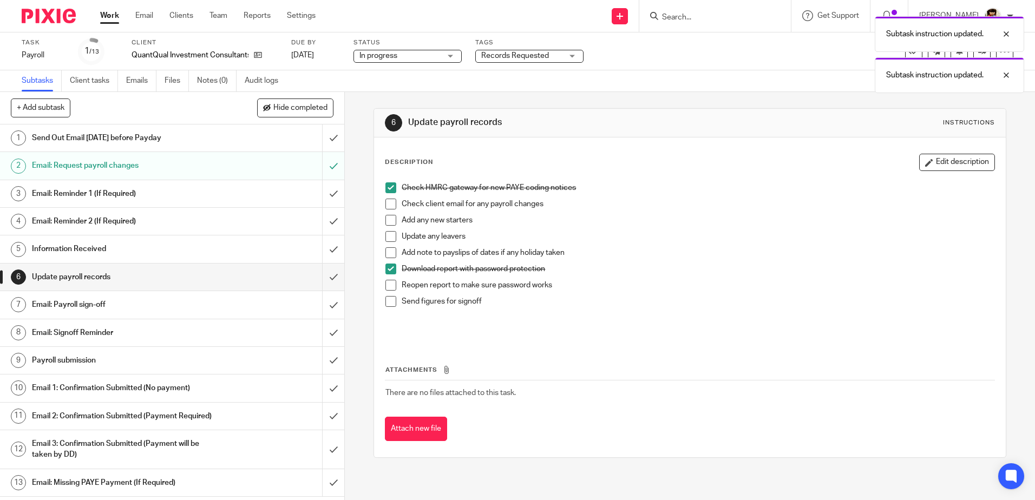
click at [389, 286] on span at bounding box center [390, 285] width 11 height 11
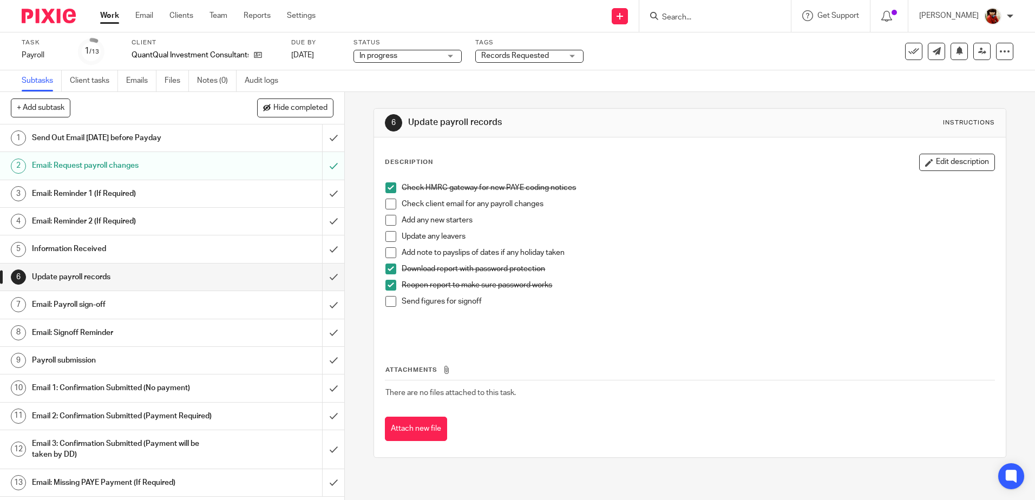
click at [69, 301] on h1 "Email: Payroll sign-off" at bounding box center [125, 305] width 186 height 16
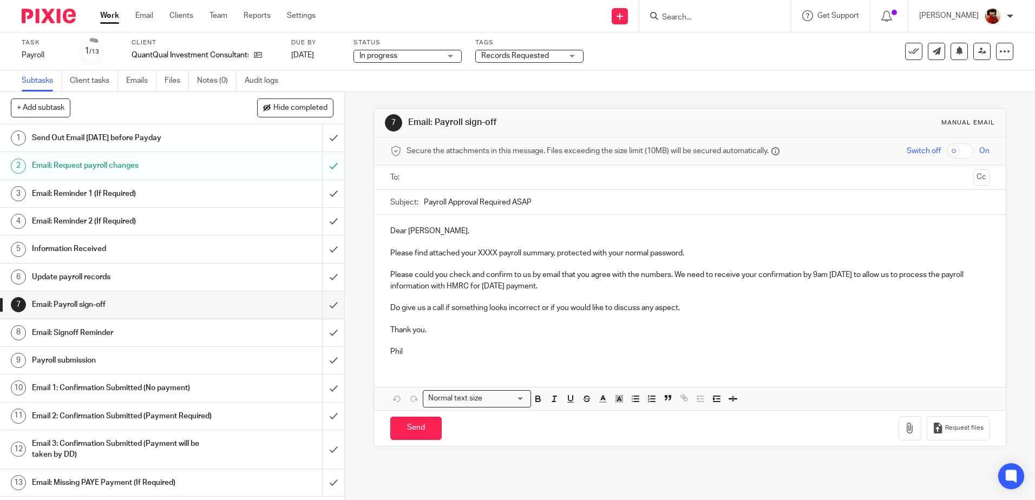
click at [495, 253] on p "Please find attached your XXXX payroll summary, protected with your normal pass…" at bounding box center [689, 253] width 599 height 11
click at [904, 429] on icon "button" at bounding box center [909, 428] width 11 height 11
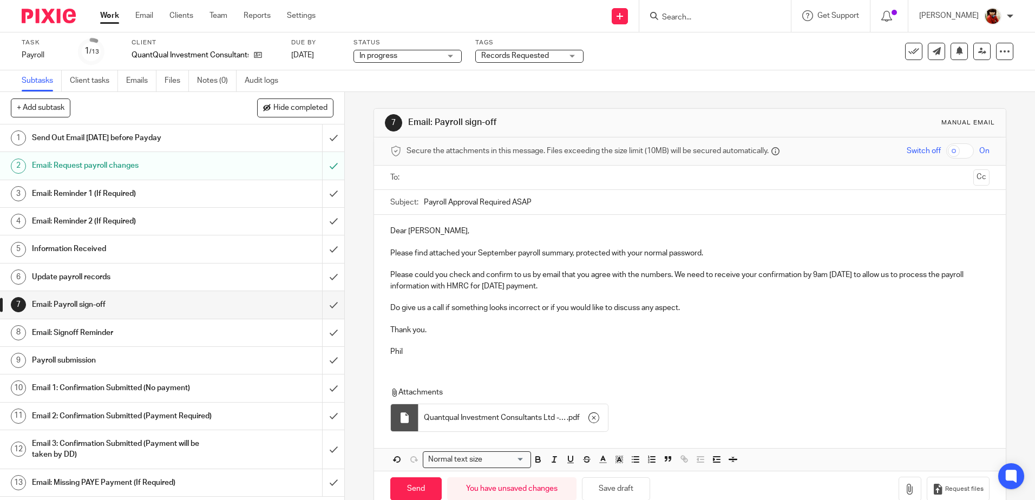
click at [427, 180] on input "text" at bounding box center [689, 178] width 558 height 12
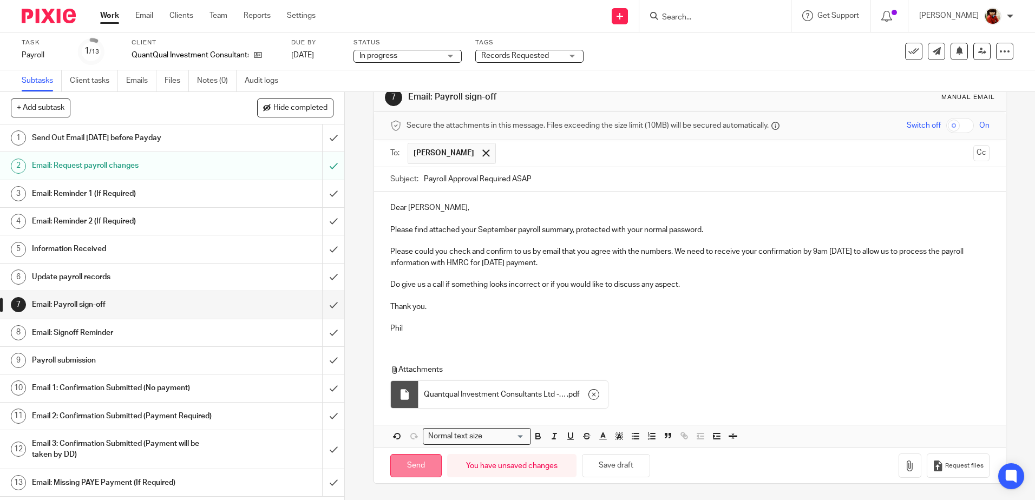
click at [412, 465] on input "Send" at bounding box center [415, 465] width 51 height 23
type input "Sent"
click at [92, 274] on h1 "Update payroll records" at bounding box center [125, 277] width 186 height 16
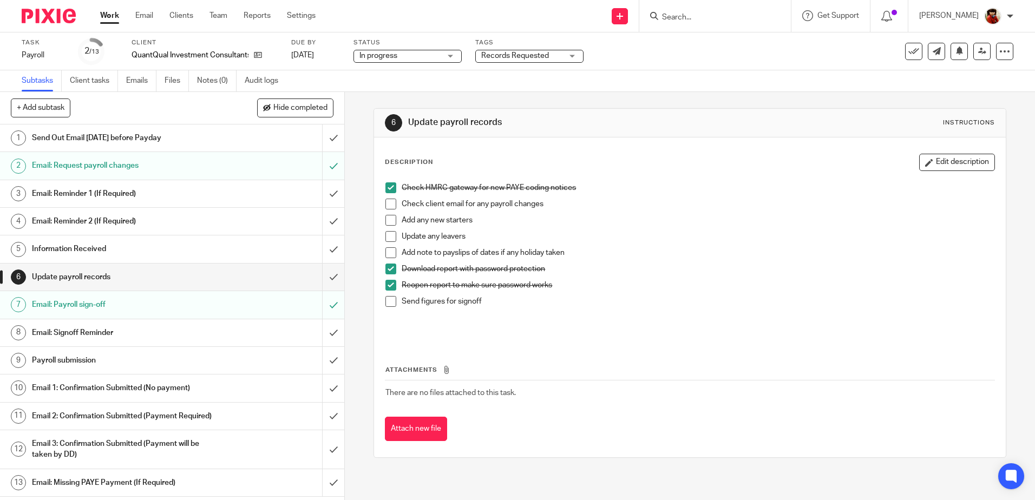
click at [388, 303] on span at bounding box center [390, 301] width 11 height 11
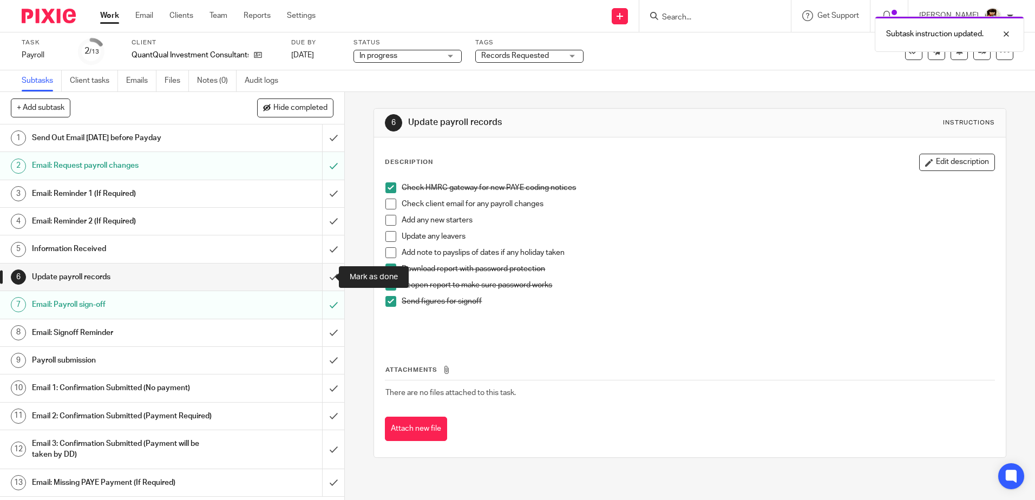
click at [325, 278] on input "submit" at bounding box center [172, 277] width 344 height 27
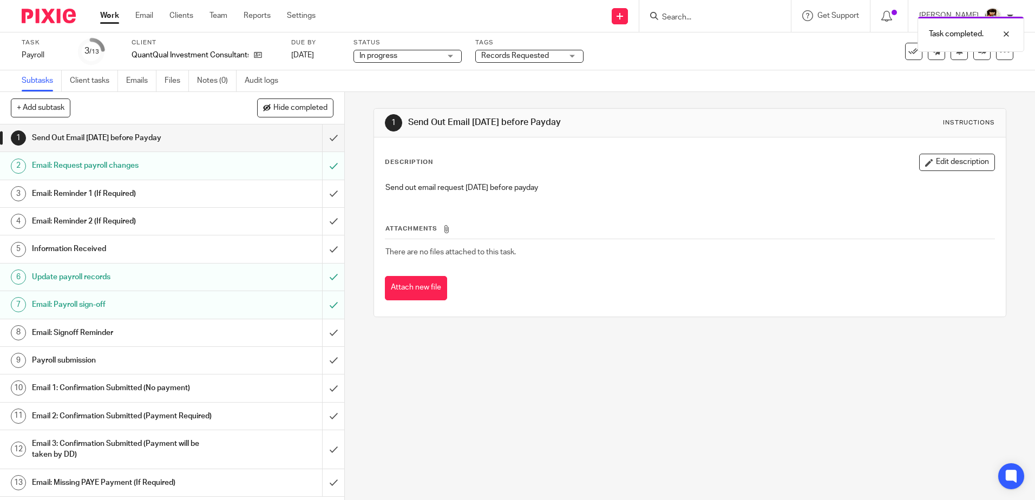
click at [568, 51] on div "Task completed." at bounding box center [770, 31] width 507 height 41
click at [569, 56] on div "Records Requested" at bounding box center [529, 56] width 108 height 13
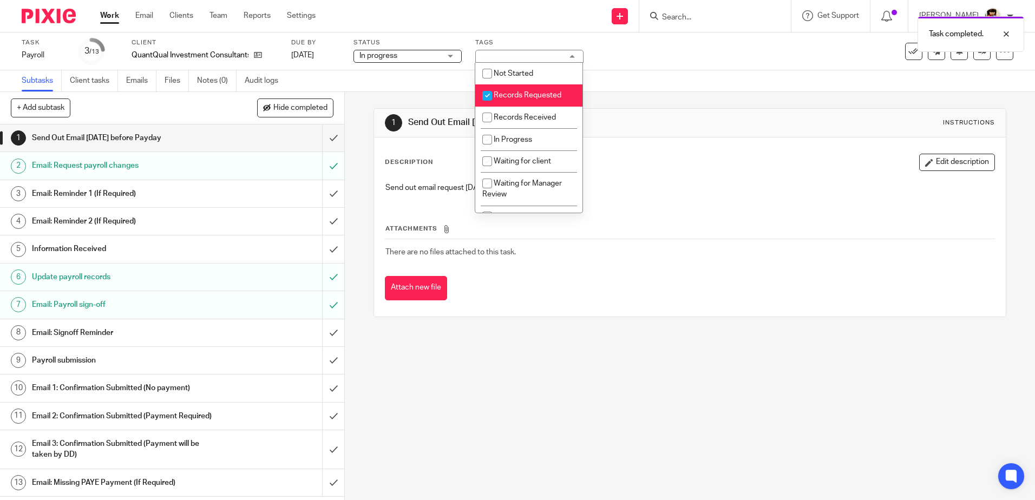
click at [483, 91] on input "checkbox" at bounding box center [487, 96] width 21 height 21
checkbox input "false"
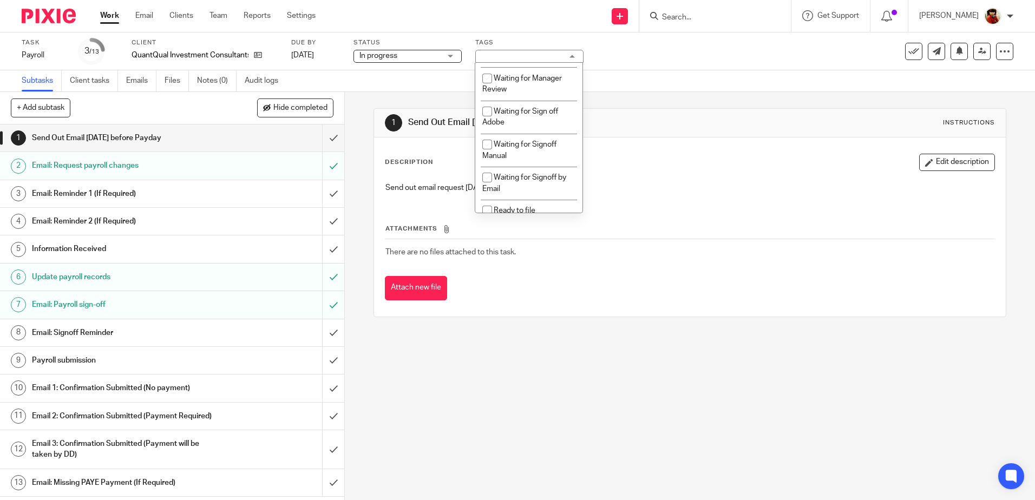
scroll to position [122, 0]
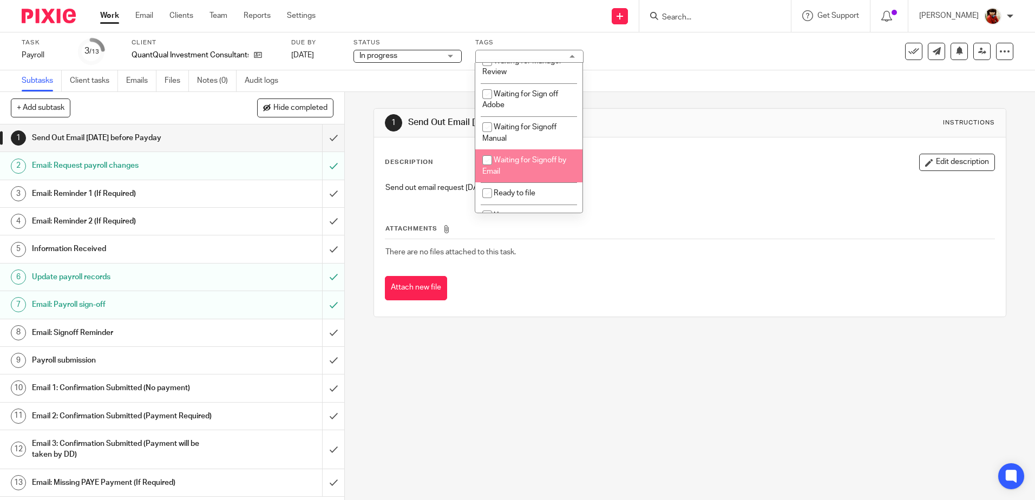
click at [490, 159] on input "checkbox" at bounding box center [487, 160] width 21 height 21
checkbox input "true"
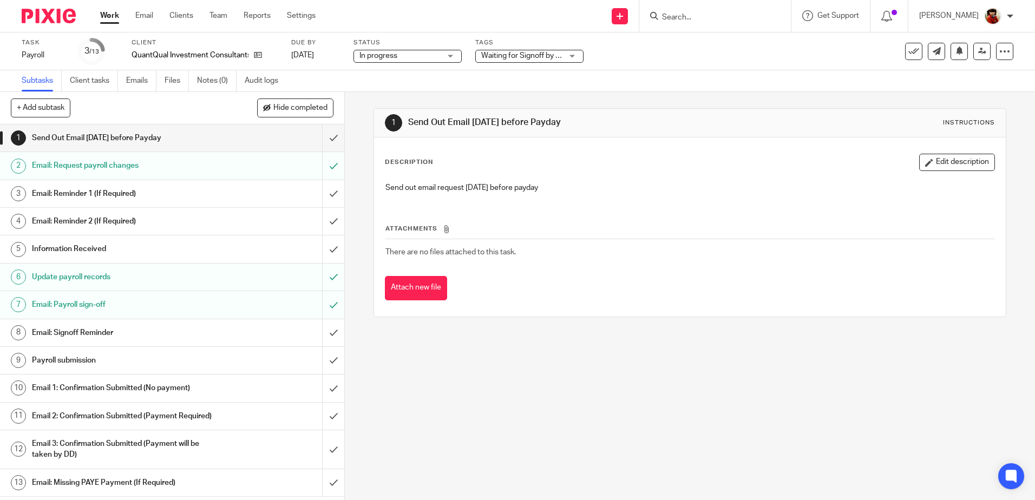
click at [652, 88] on div "Subtasks Client tasks Emails Files Notes (0) Audit logs" at bounding box center [517, 81] width 1035 height 22
click at [113, 18] on link "Work" at bounding box center [109, 15] width 19 height 11
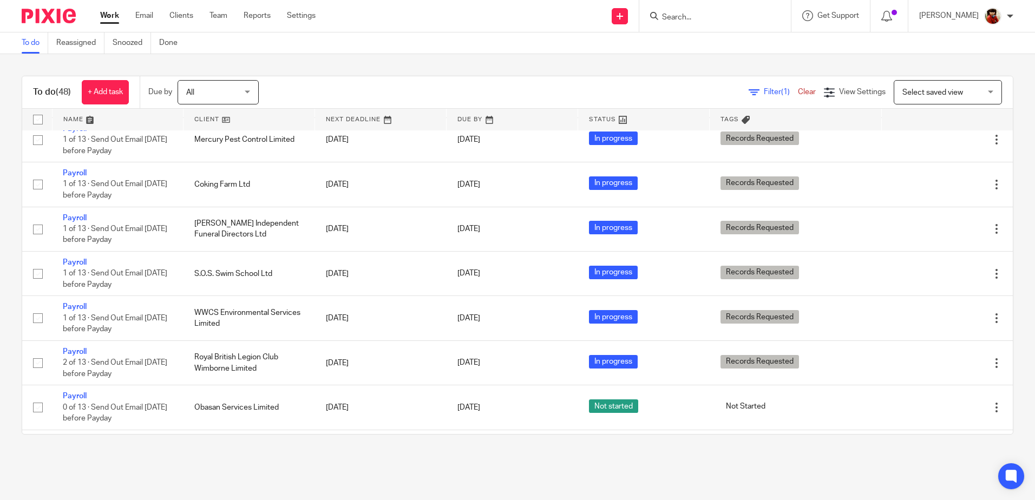
scroll to position [765, 0]
